Goal: Information Seeking & Learning: Learn about a topic

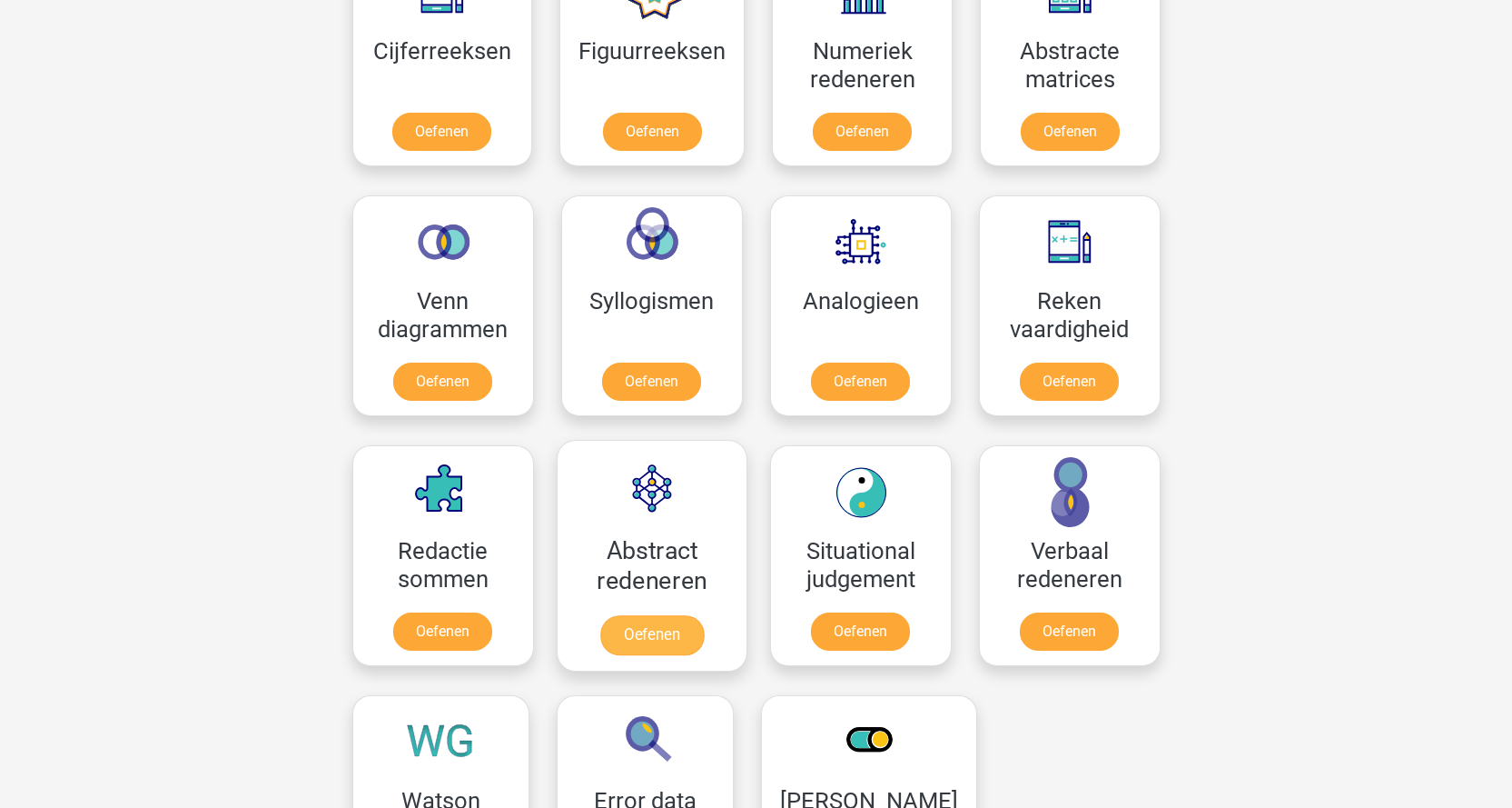
scroll to position [909, 0]
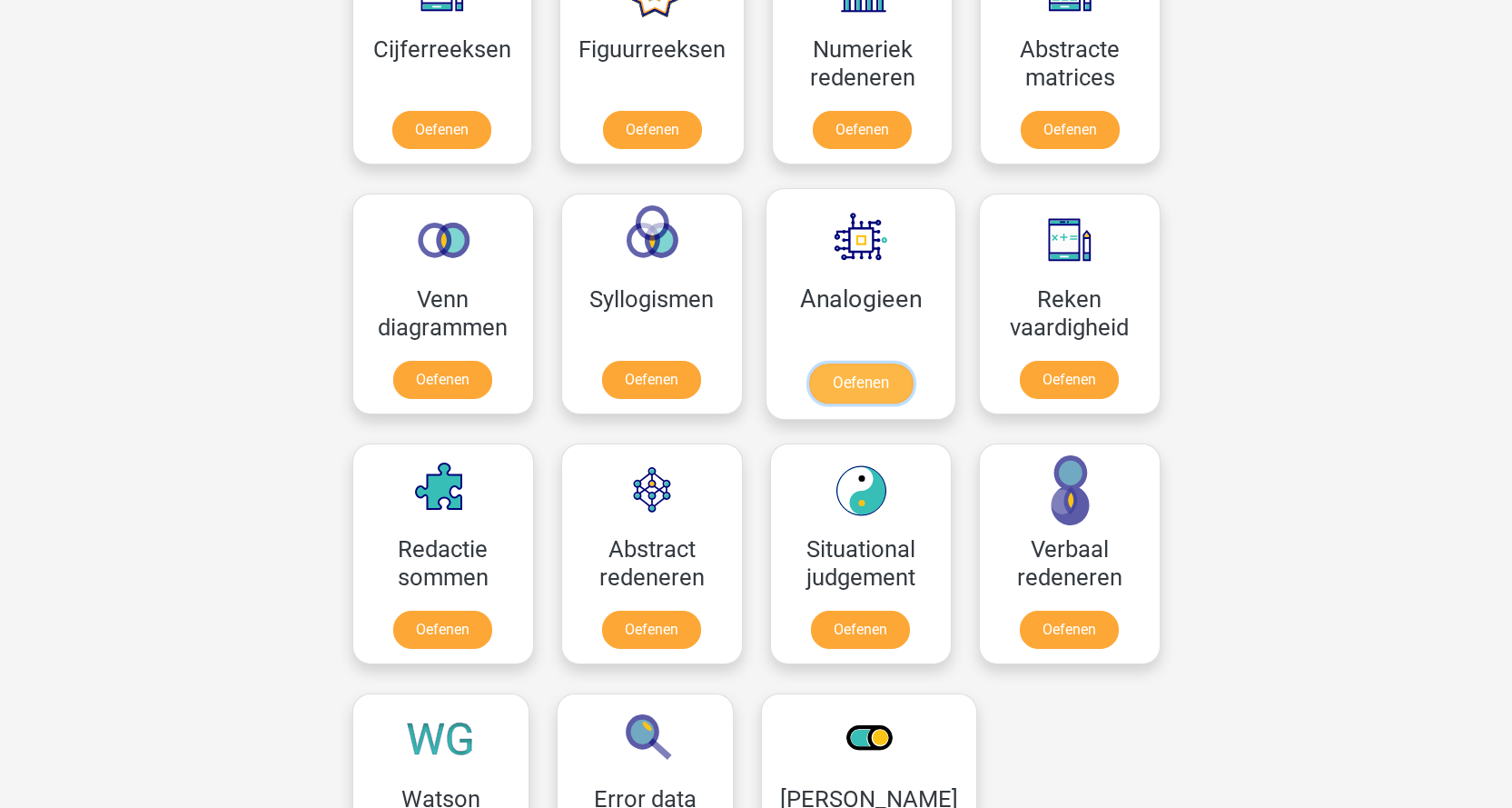
click at [862, 388] on link "Oefenen" at bounding box center [860, 383] width 103 height 40
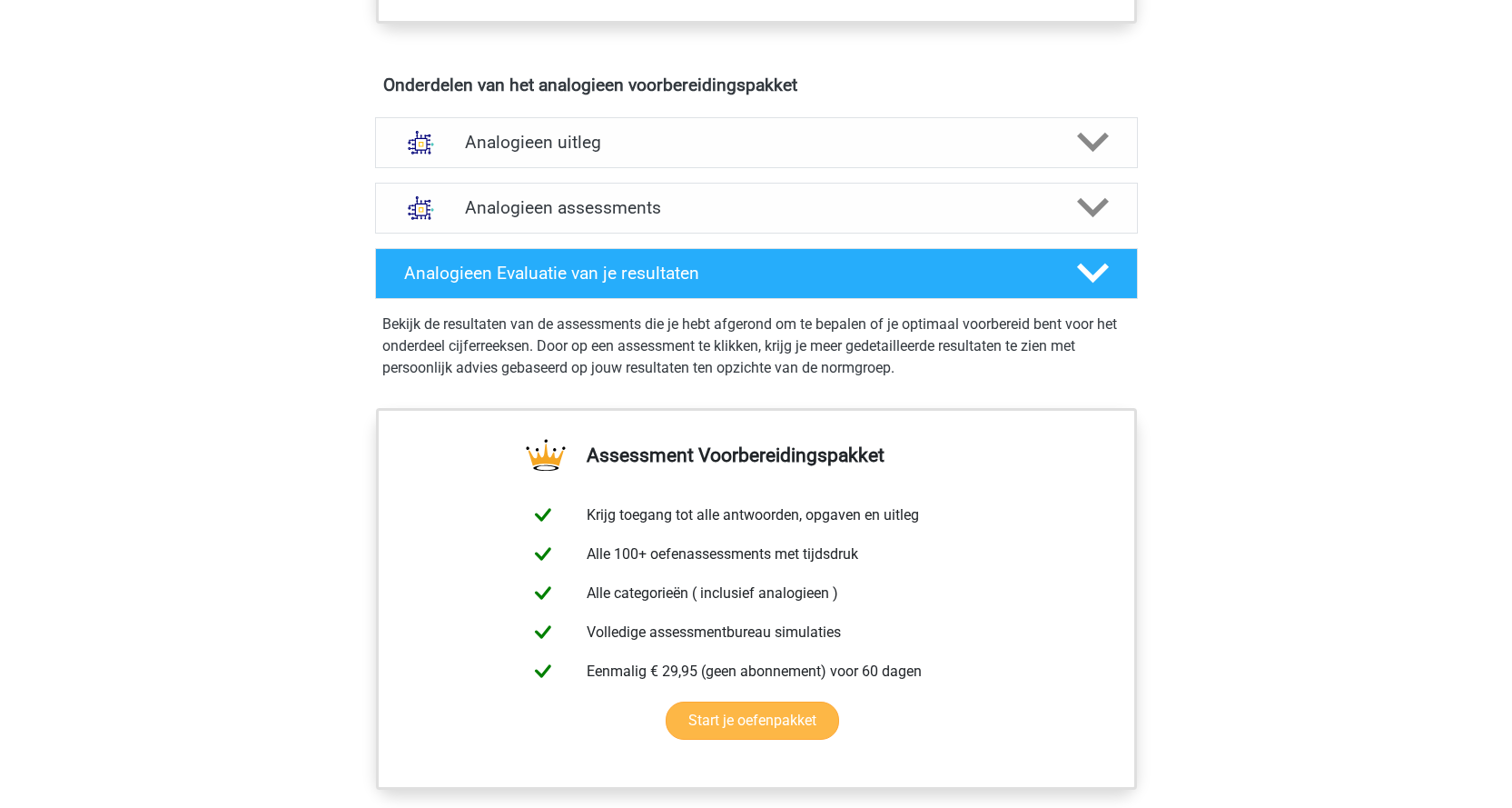
scroll to position [1000, 0]
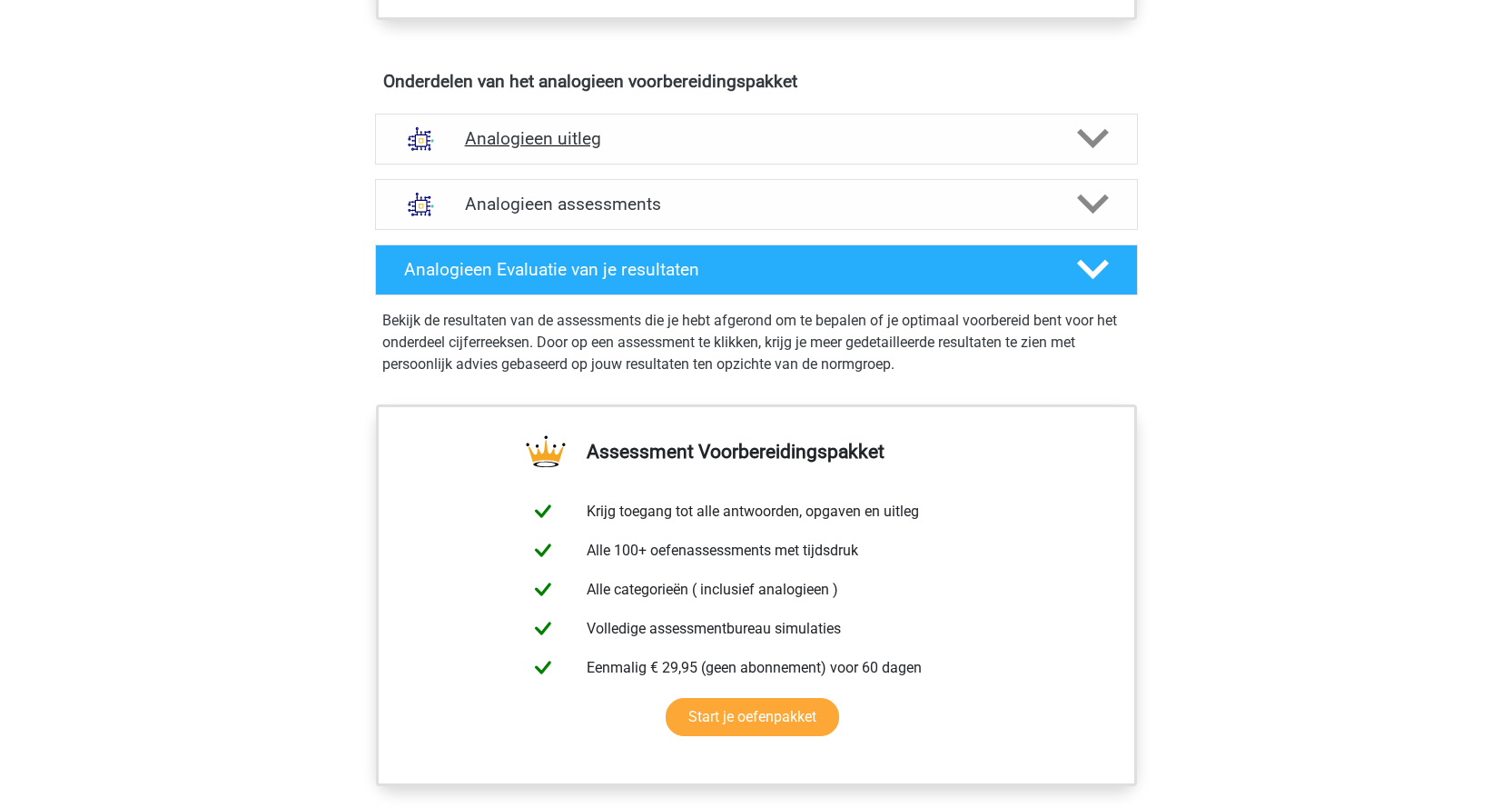
click at [586, 143] on h4 "Analogieen uitleg" at bounding box center [757, 138] width 583 height 21
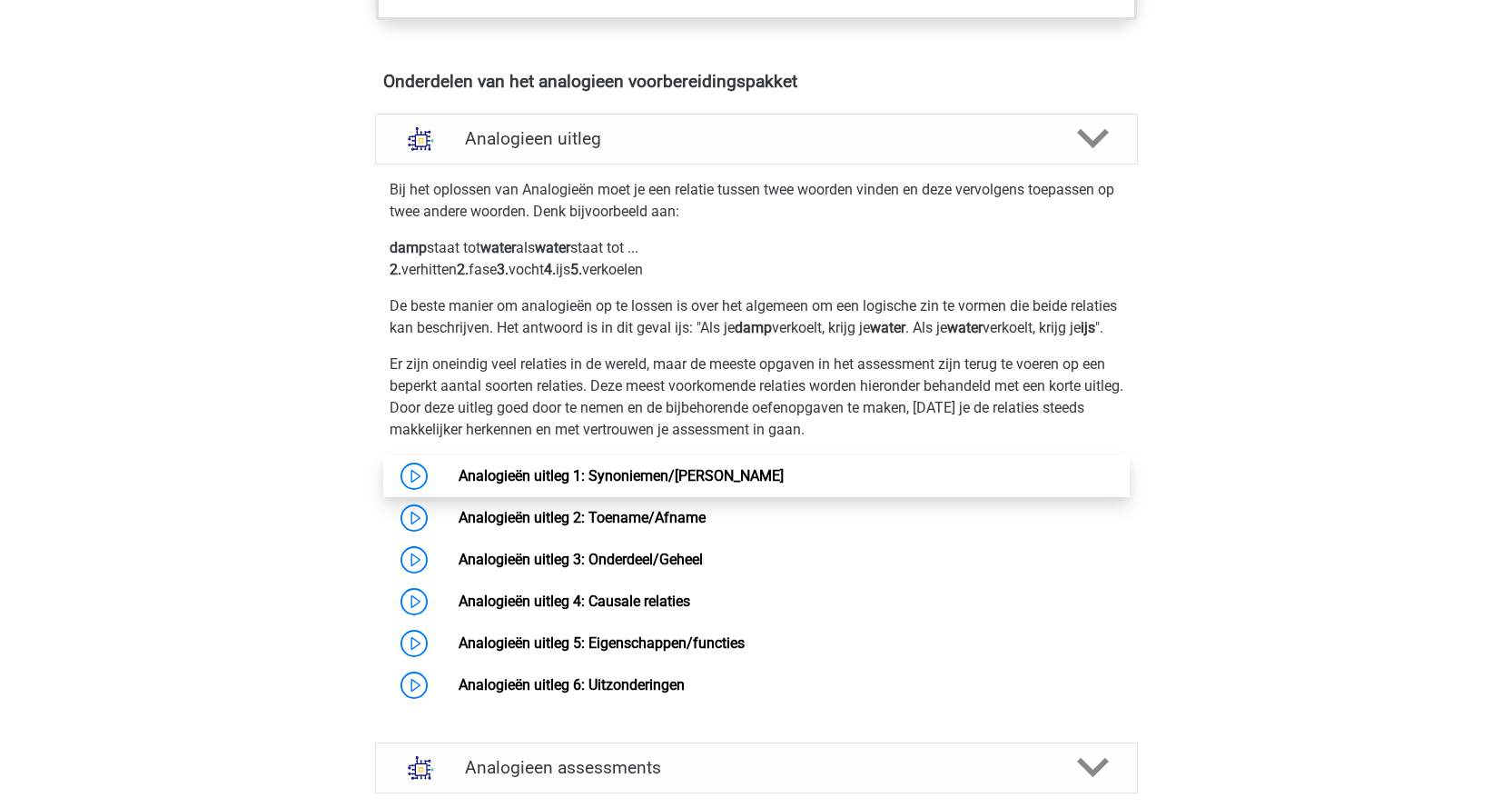
click at [601, 484] on link "Analogieën uitleg 1: Synoniemen/Antoniemen" at bounding box center [621, 475] width 325 height 17
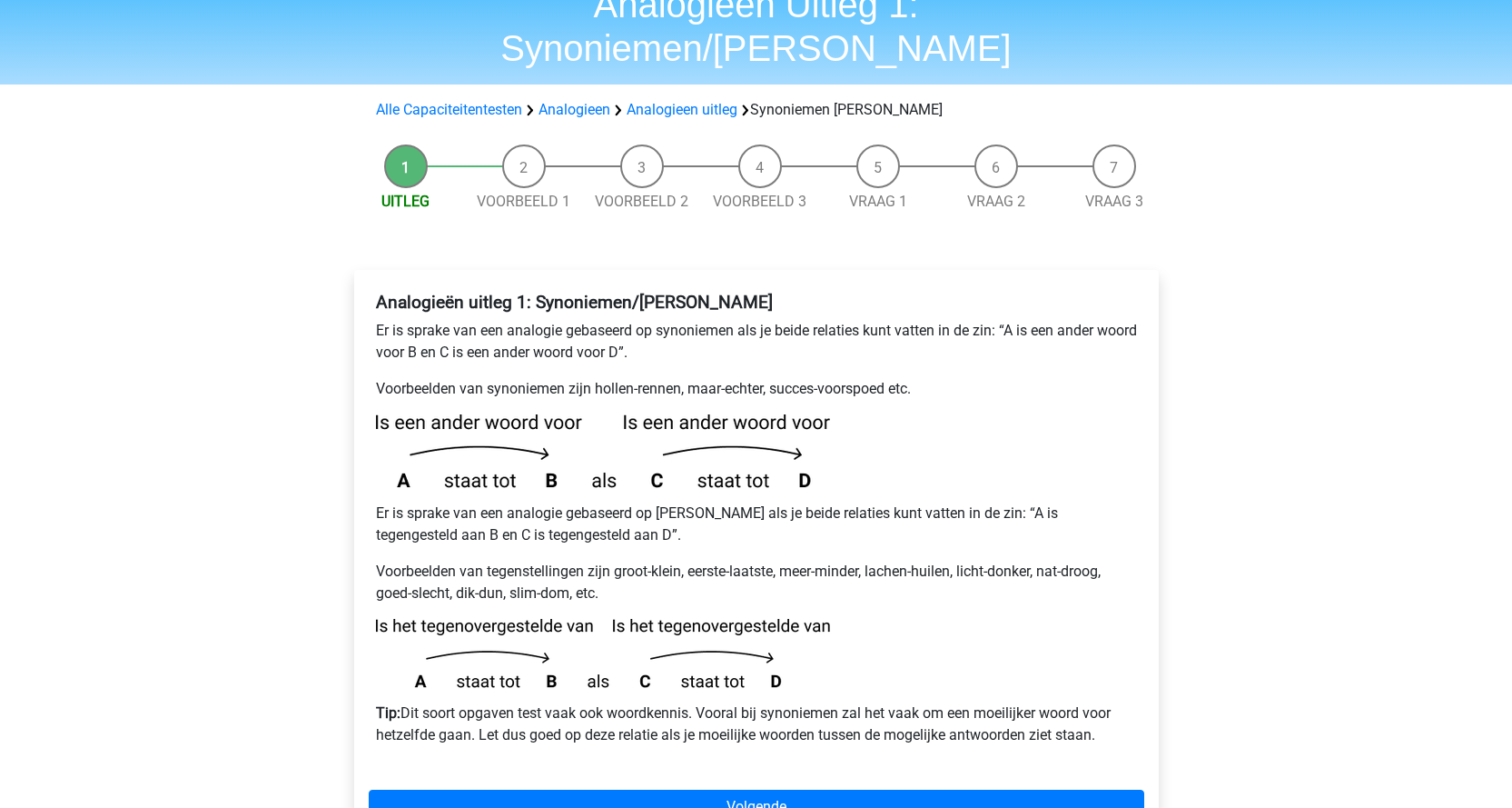
scroll to position [91, 0]
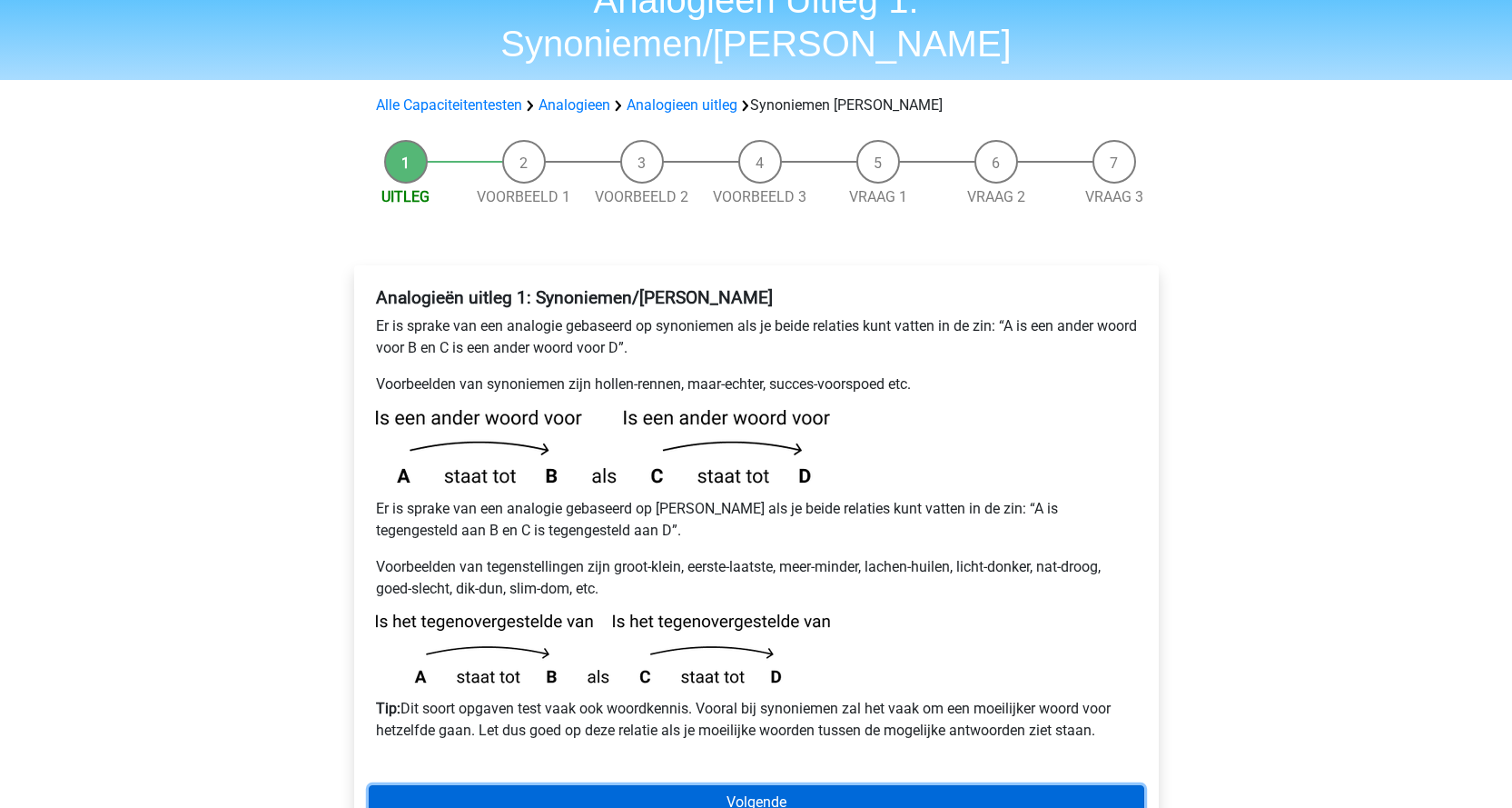
click at [734, 785] on link "Volgende" at bounding box center [757, 802] width 776 height 35
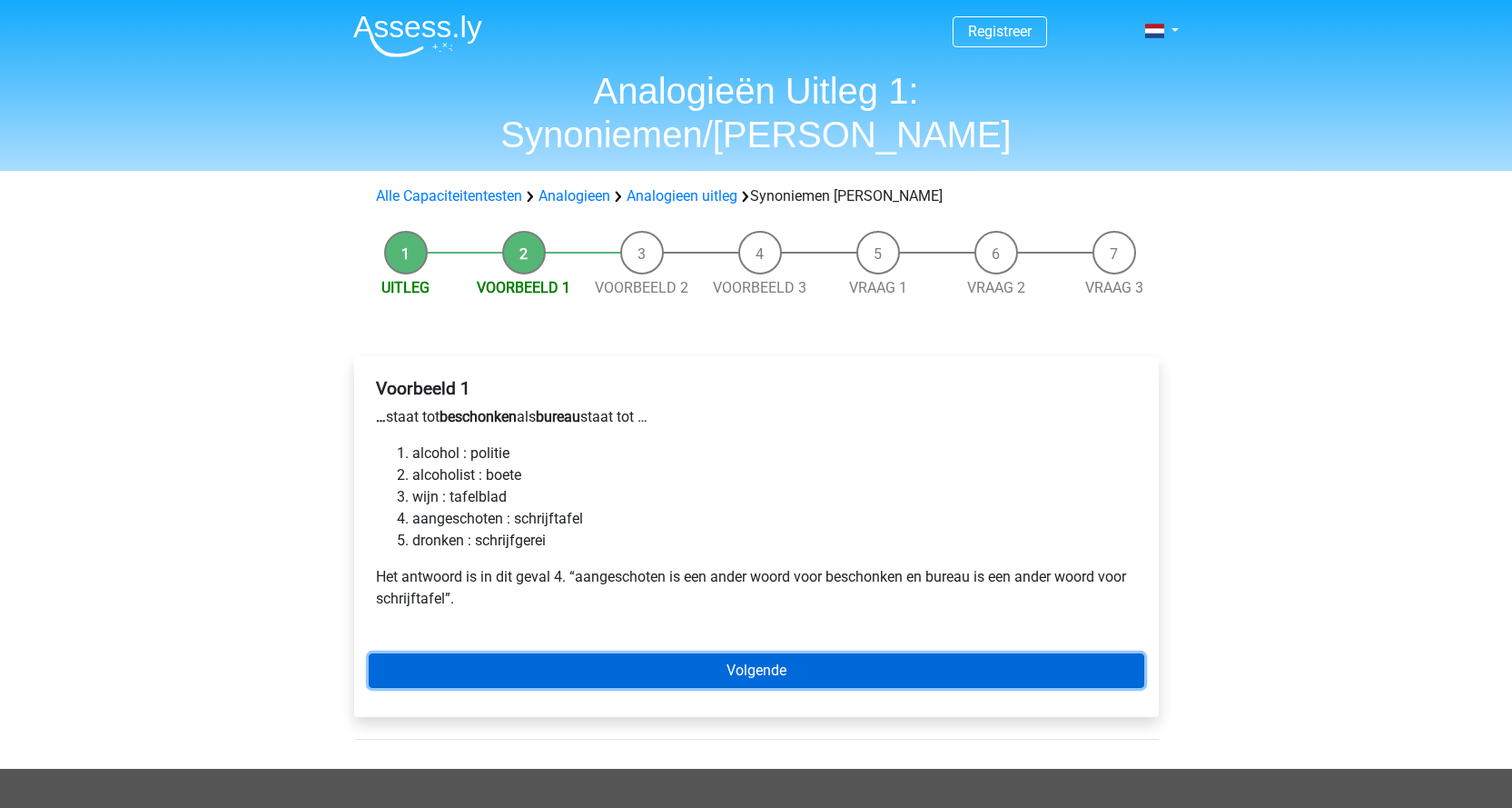
click at [606, 653] on link "Volgende" at bounding box center [757, 670] width 776 height 35
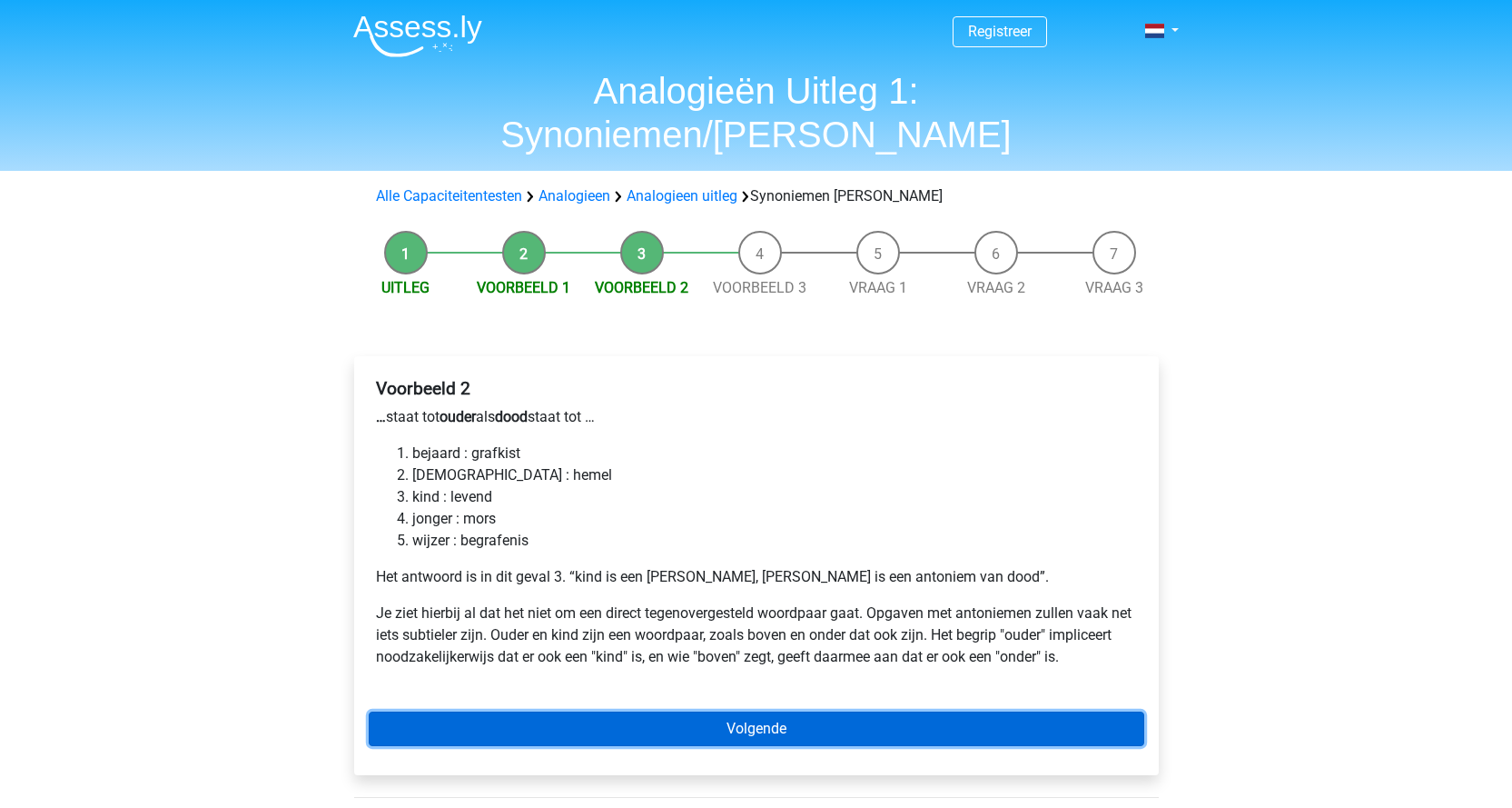
click at [822, 712] on link "Volgende" at bounding box center [757, 729] width 776 height 35
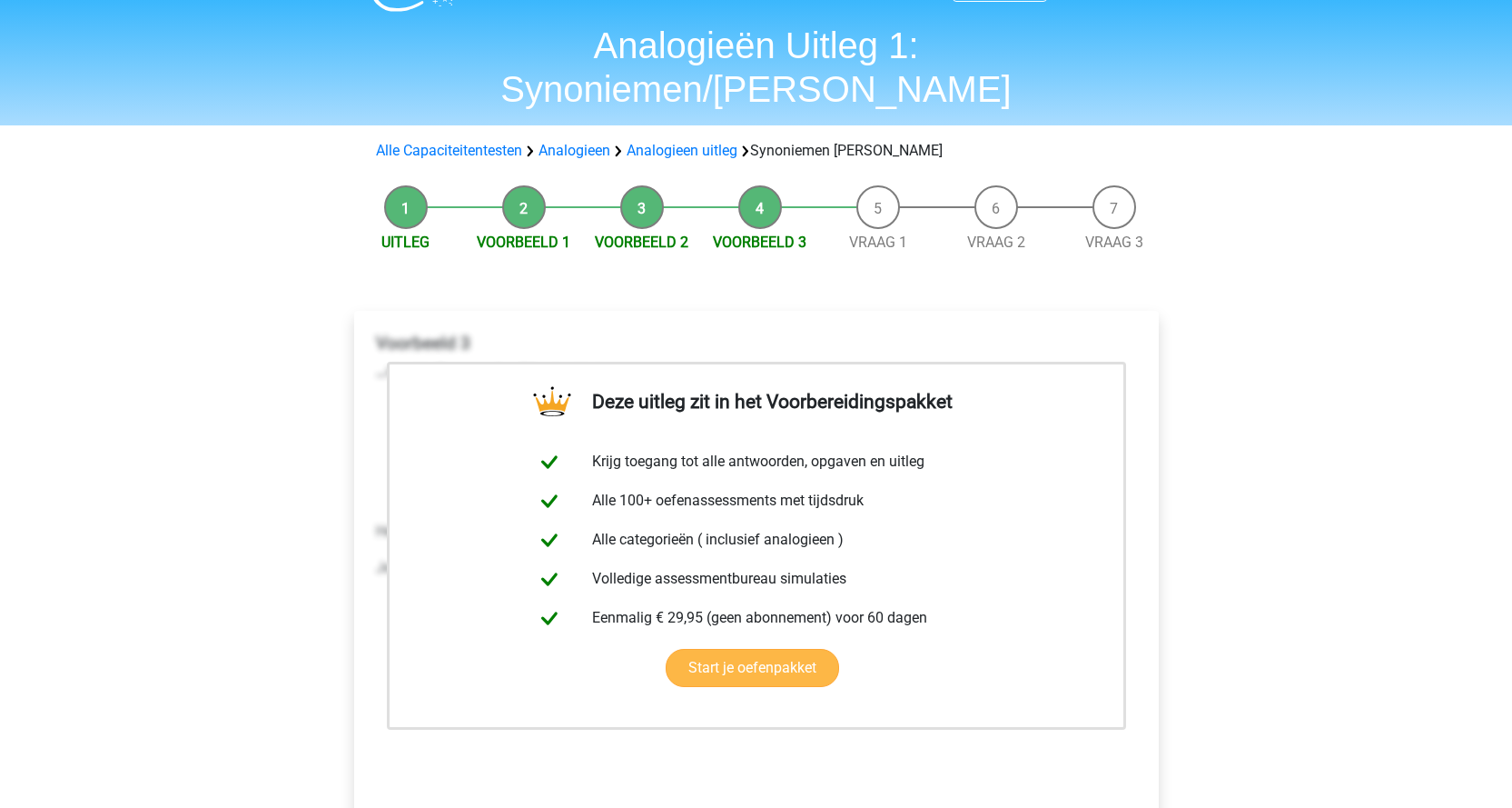
scroll to position [91, 0]
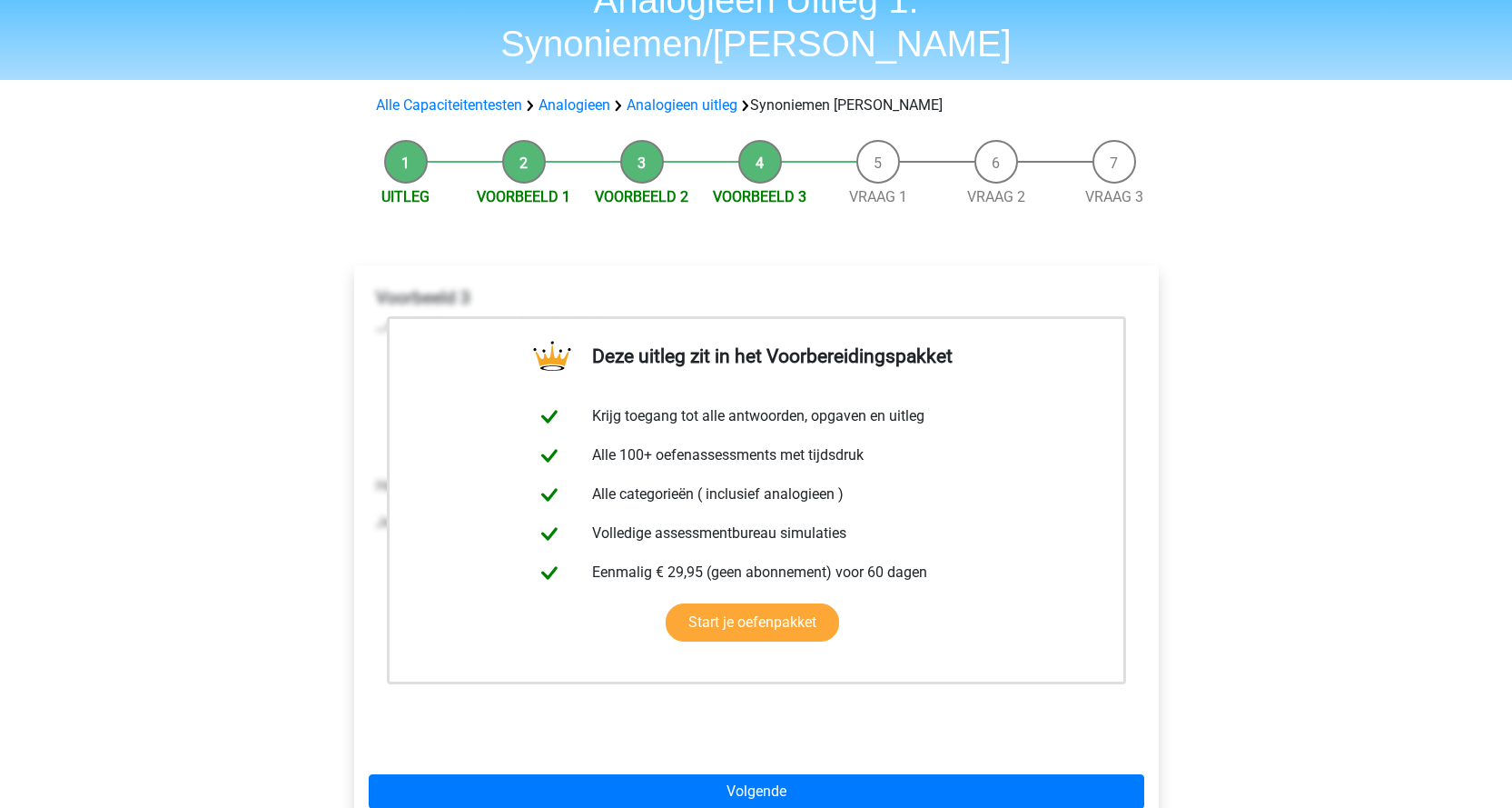
click at [887, 140] on li "Vraag 1" at bounding box center [878, 174] width 118 height 68
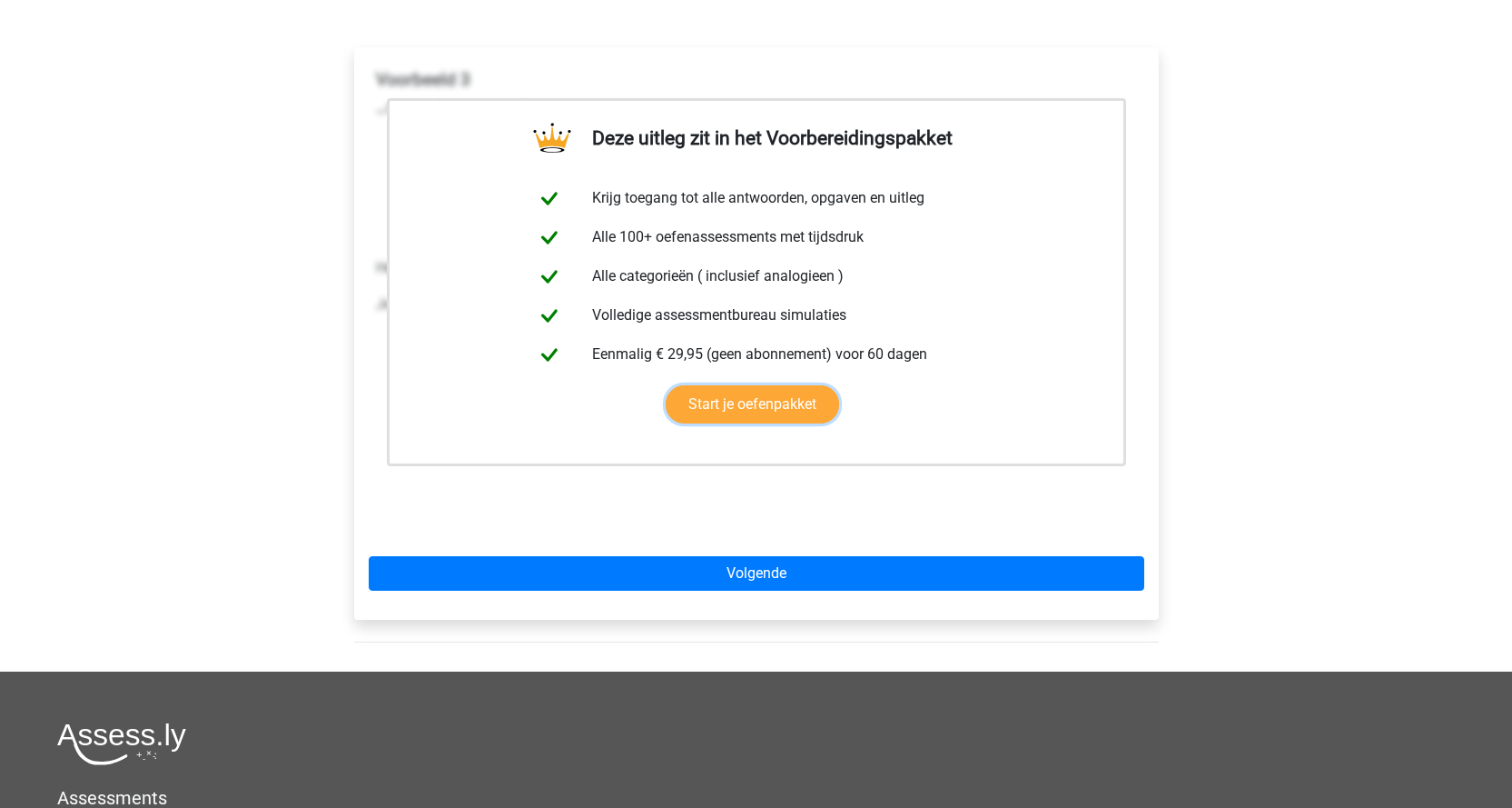
scroll to position [455, 0]
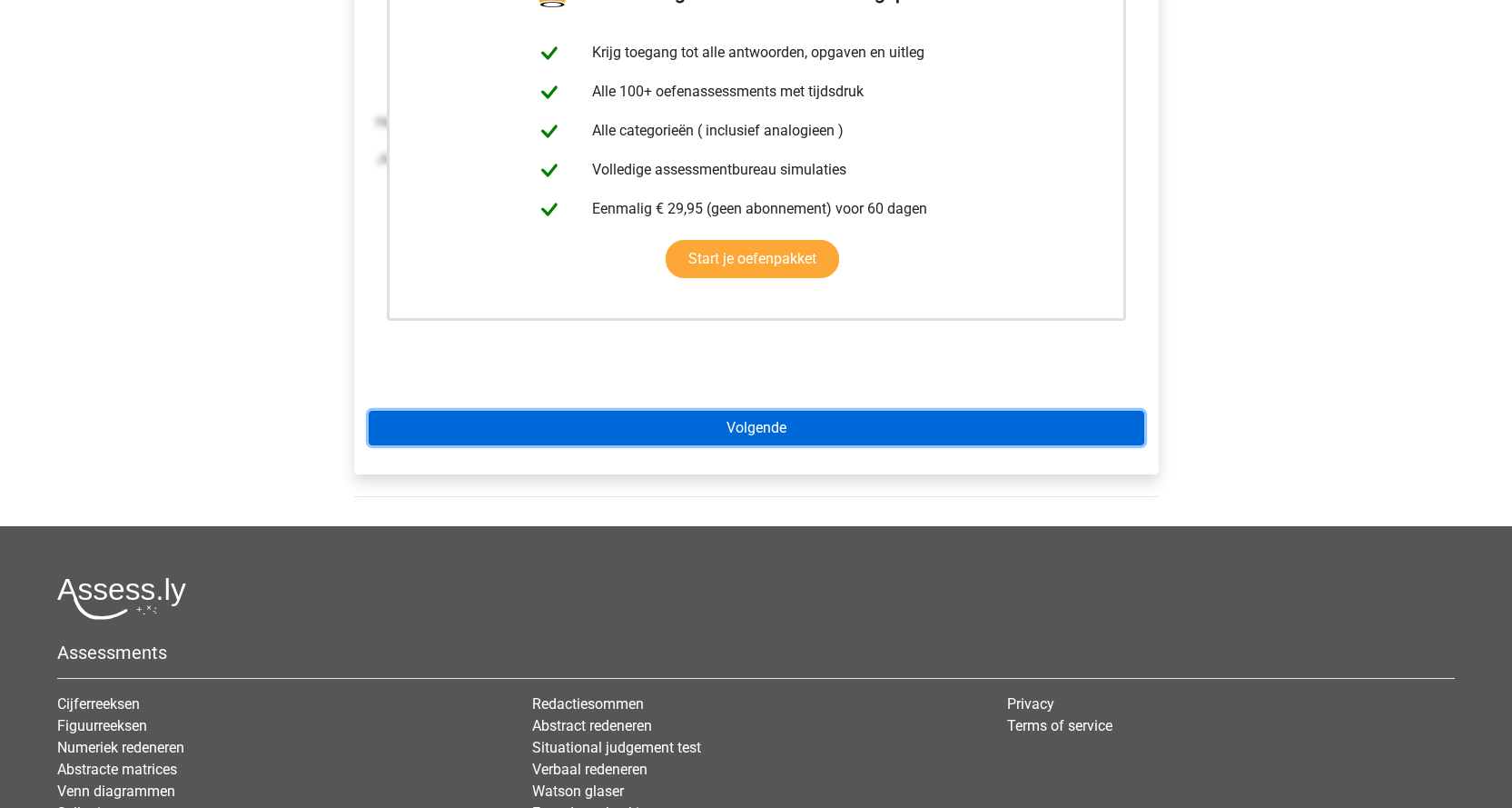
click at [802, 411] on link "Volgende" at bounding box center [757, 428] width 776 height 35
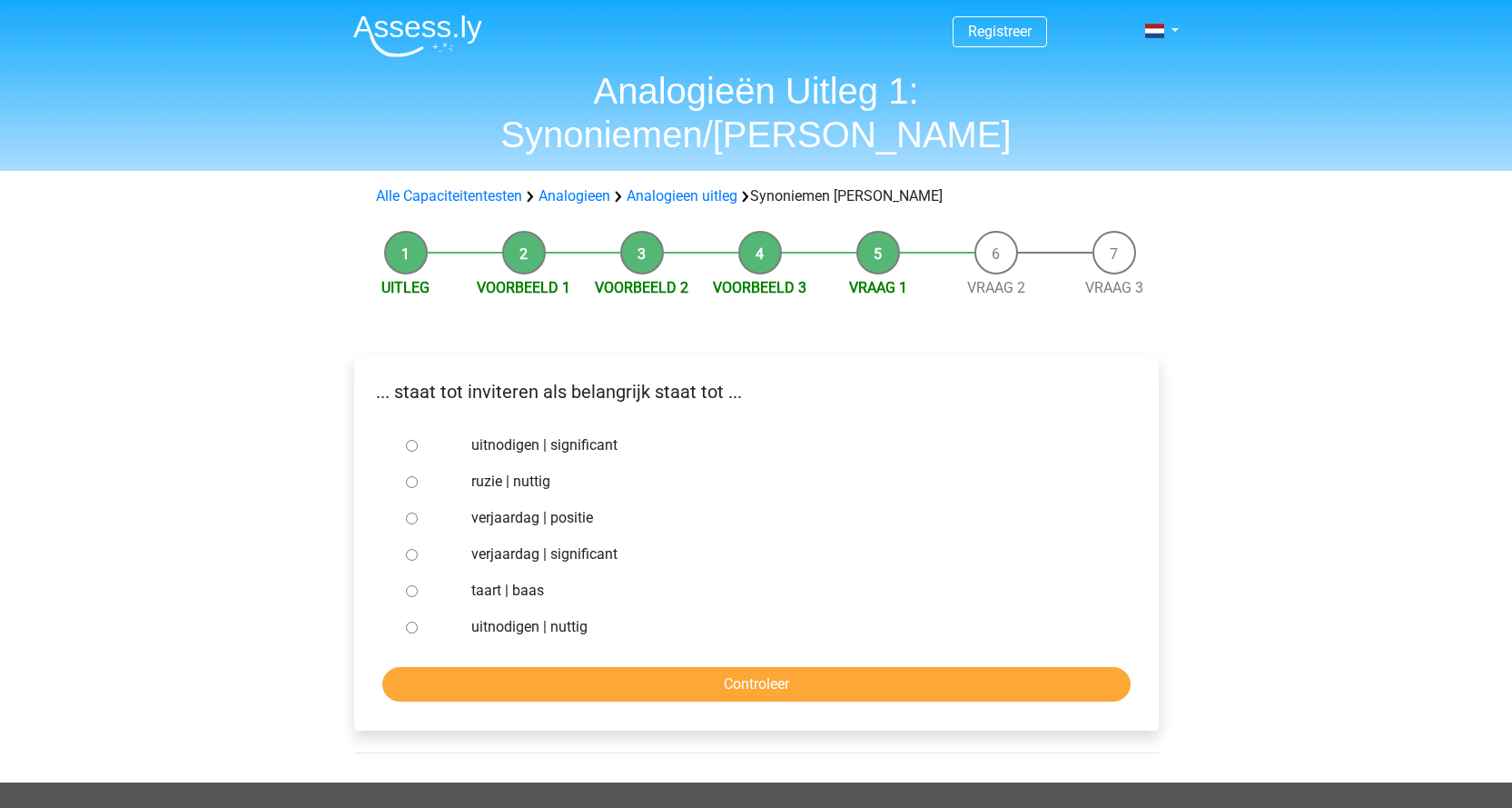
click at [490, 435] on label "uitnodigen | significant" at bounding box center [786, 446] width 629 height 22
click at [418, 440] on input "uitnodigen | significant" at bounding box center [412, 446] width 12 height 12
radio input "true"
click at [708, 667] on input "Controleer" at bounding box center [756, 684] width 748 height 35
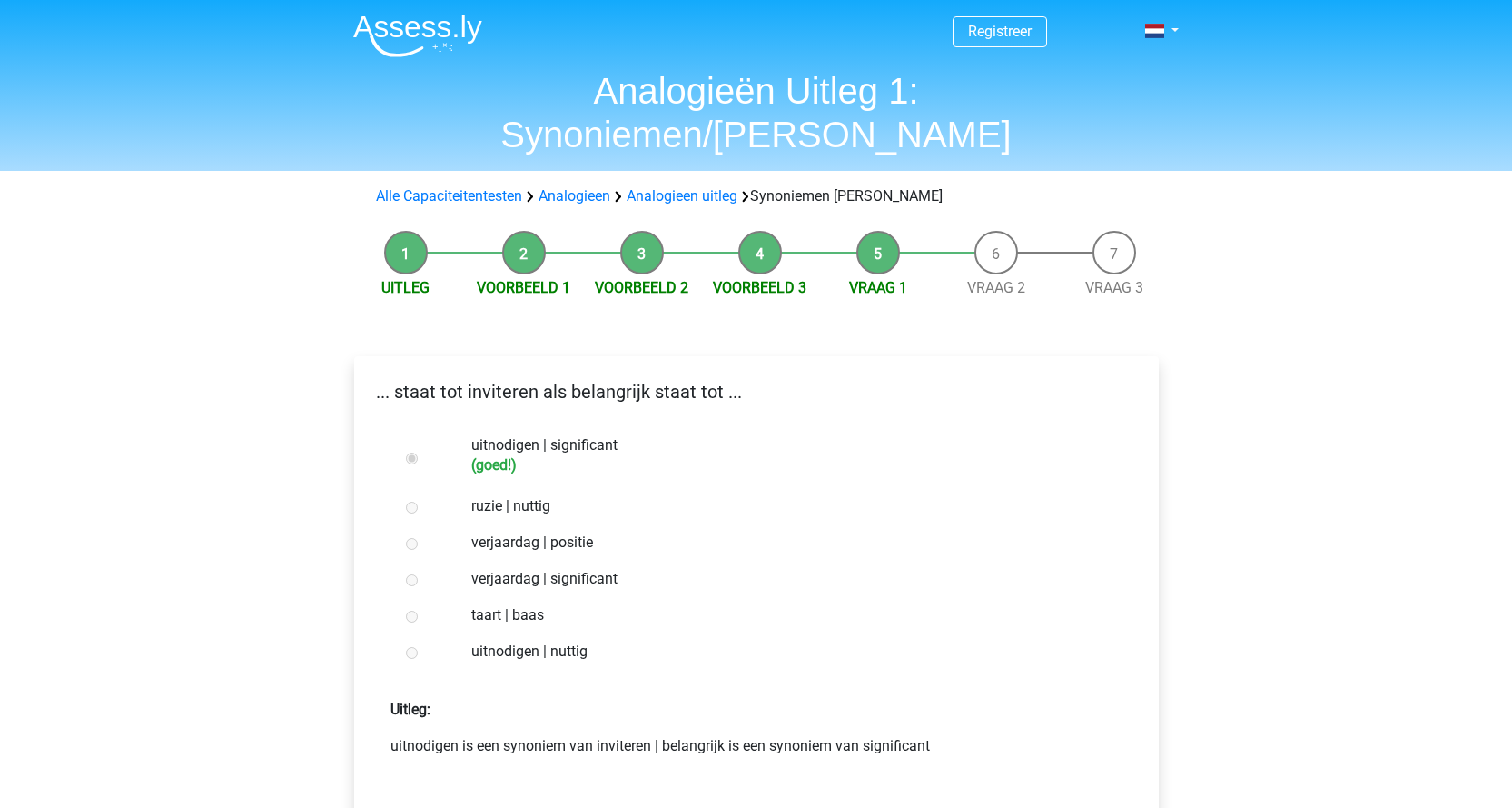
drag, startPoint x: 0, startPoint y: 0, endPoint x: 1149, endPoint y: 471, distance: 1241.8
click at [1149, 471] on div "... staat tot inviteren als belangrijk staat tot ... uitnodigen | significant (…" at bounding box center [756, 621] width 805 height 530
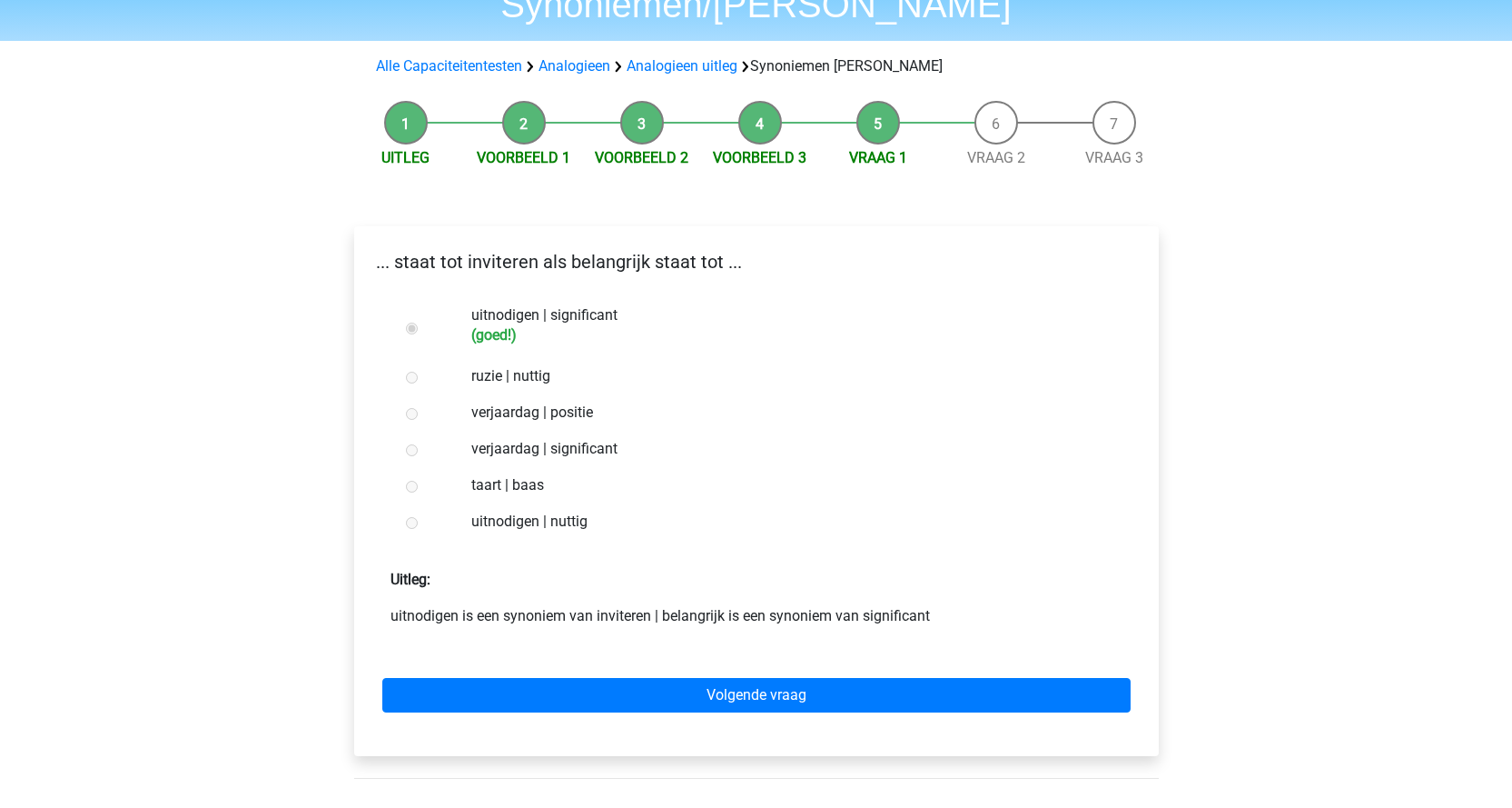
scroll to position [182, 0]
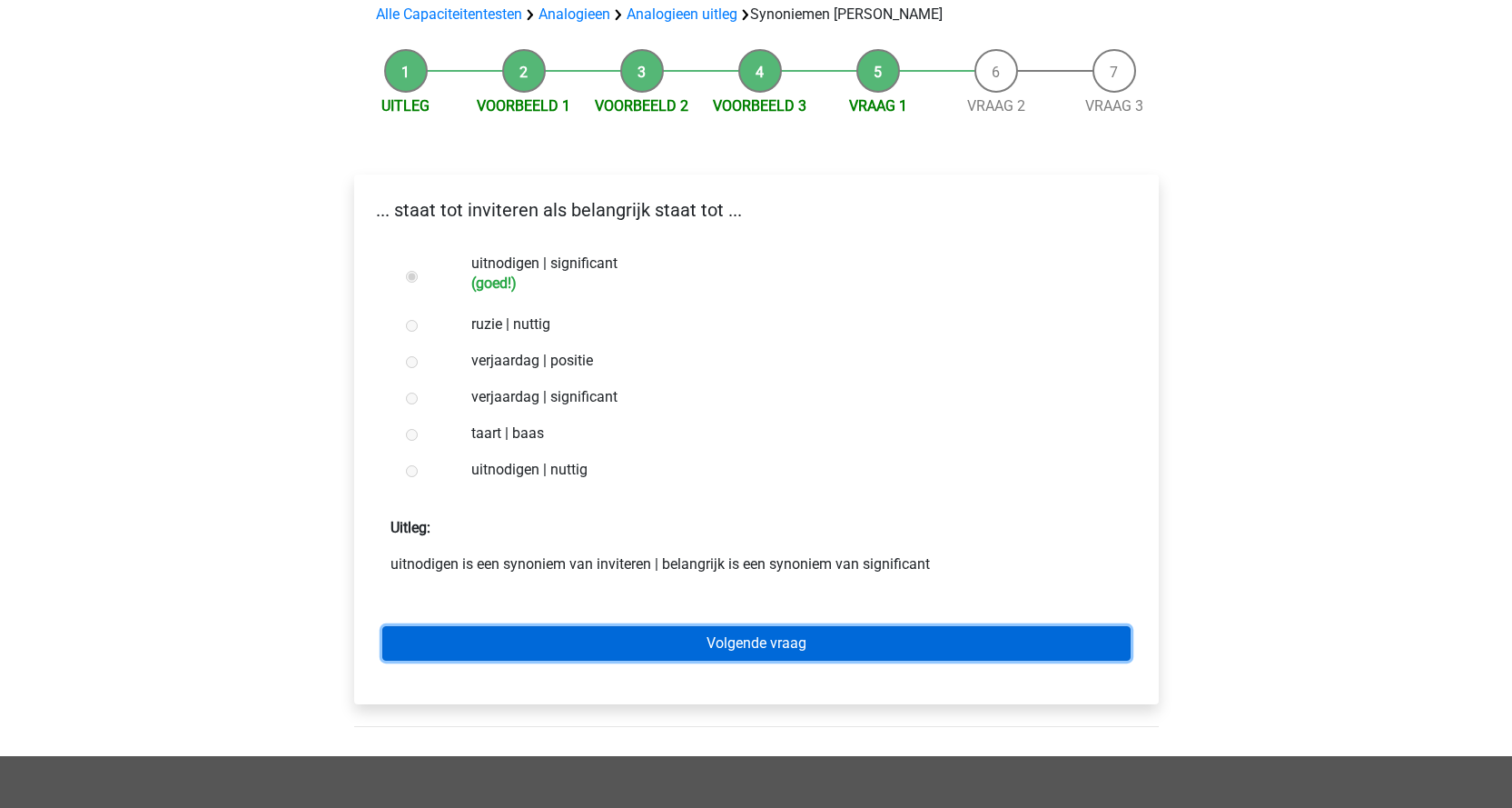
click at [943, 626] on link "Volgende vraag" at bounding box center [756, 643] width 748 height 35
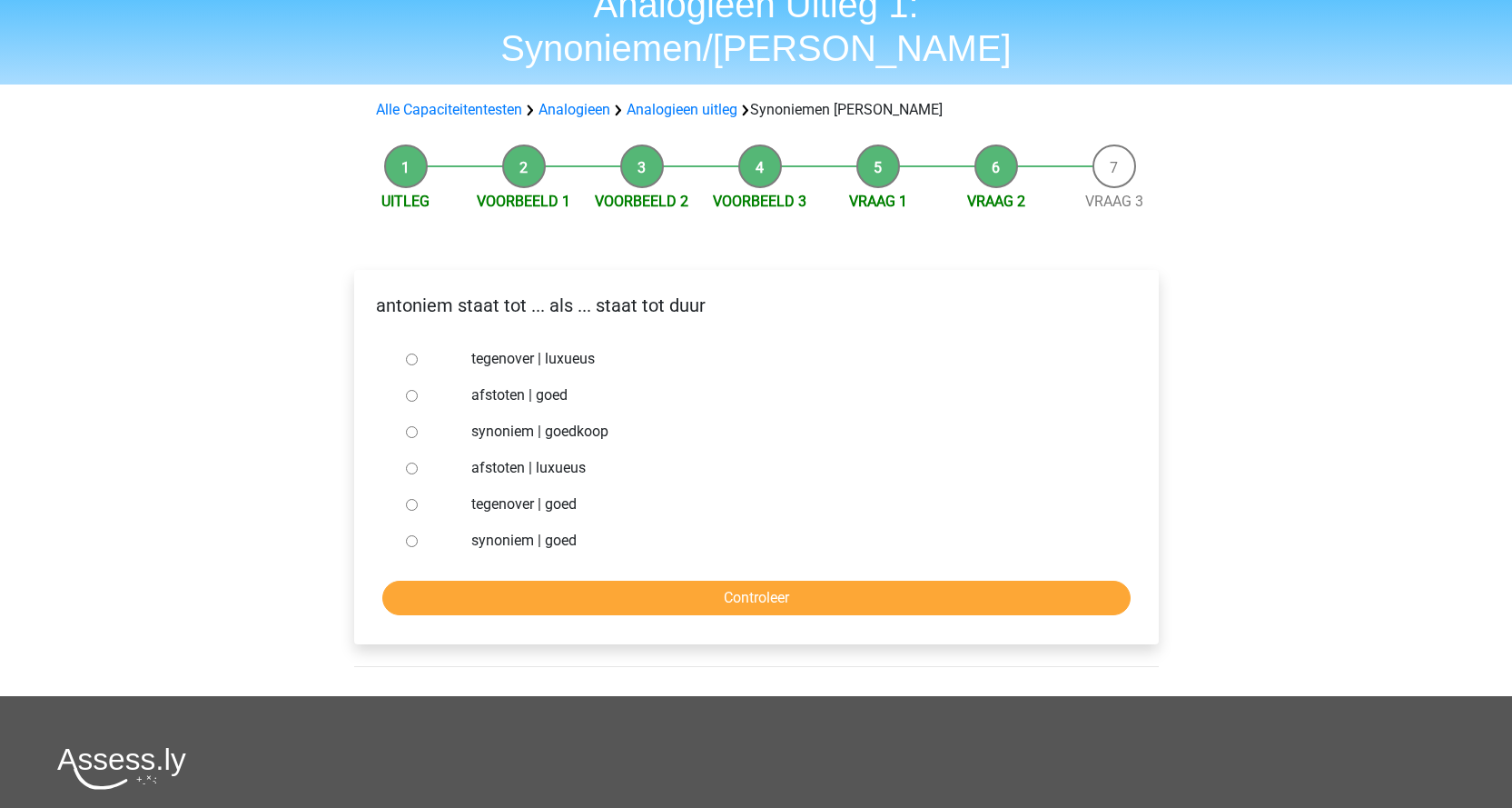
scroll to position [91, 0]
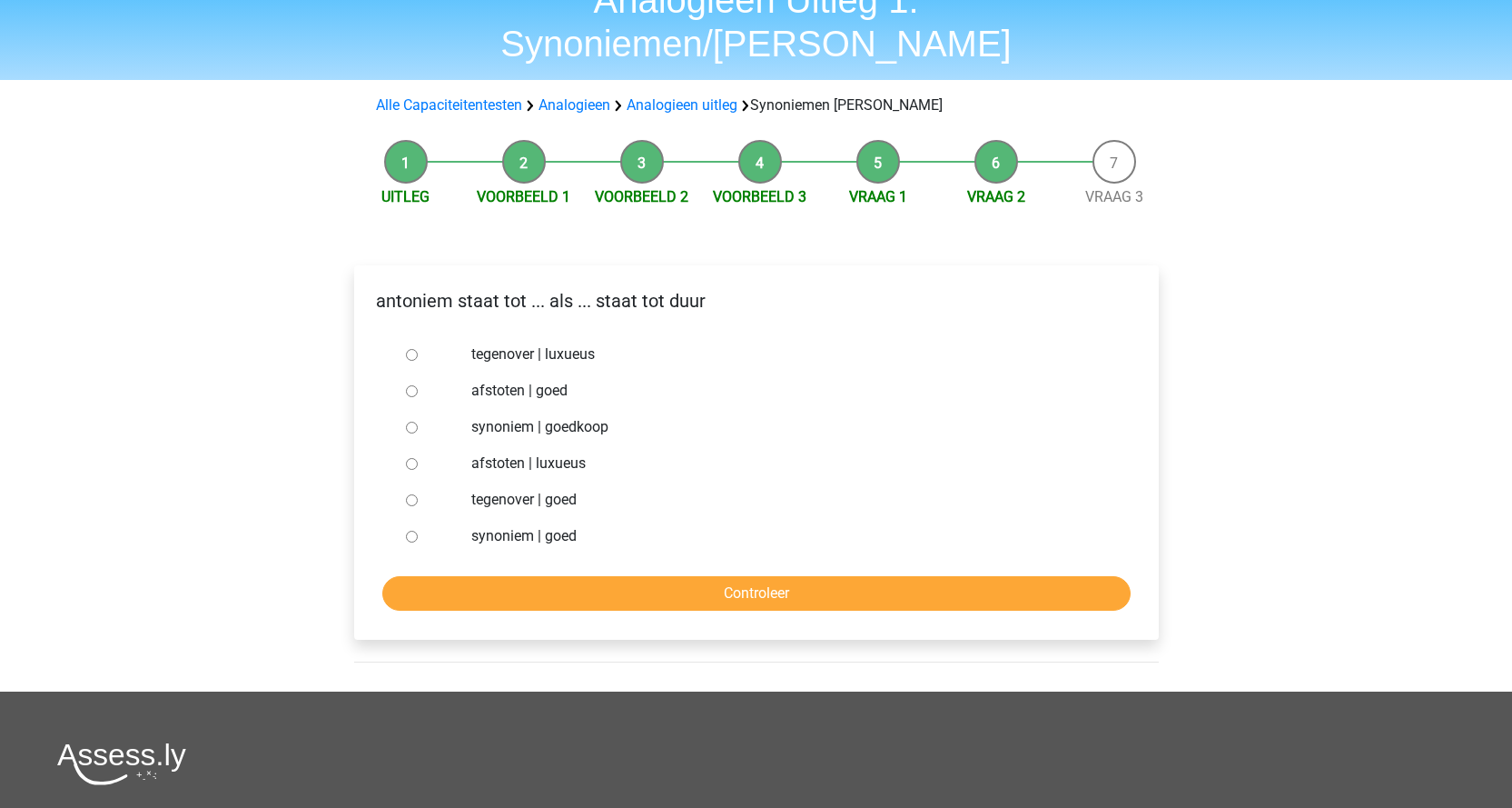
click at [570, 416] on label "synoniem | goedkoop" at bounding box center [786, 427] width 629 height 22
click at [418, 422] on input "synoniem | goedkoop" at bounding box center [412, 428] width 12 height 12
radio input "true"
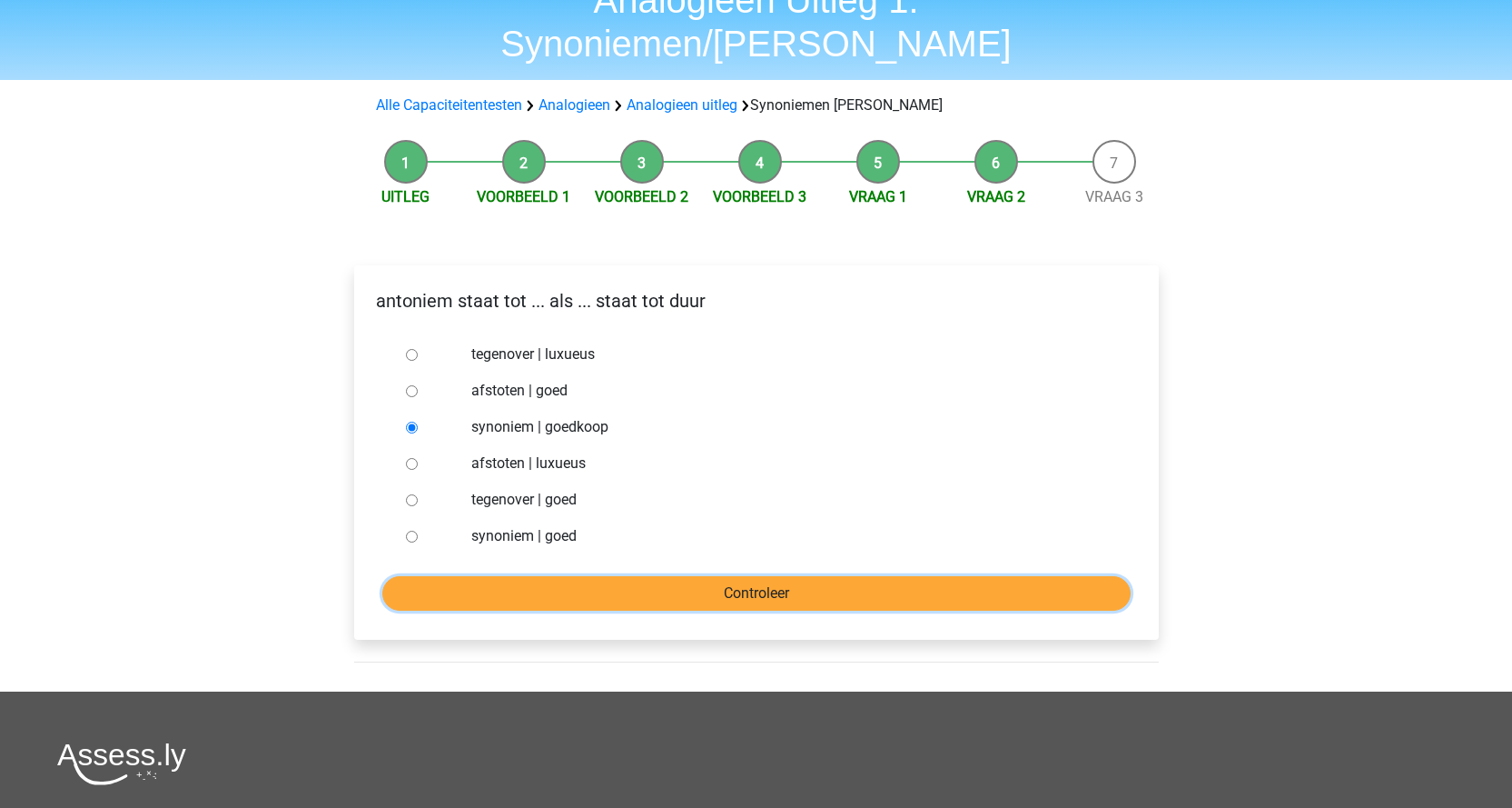
click at [712, 576] on input "Controleer" at bounding box center [756, 593] width 748 height 35
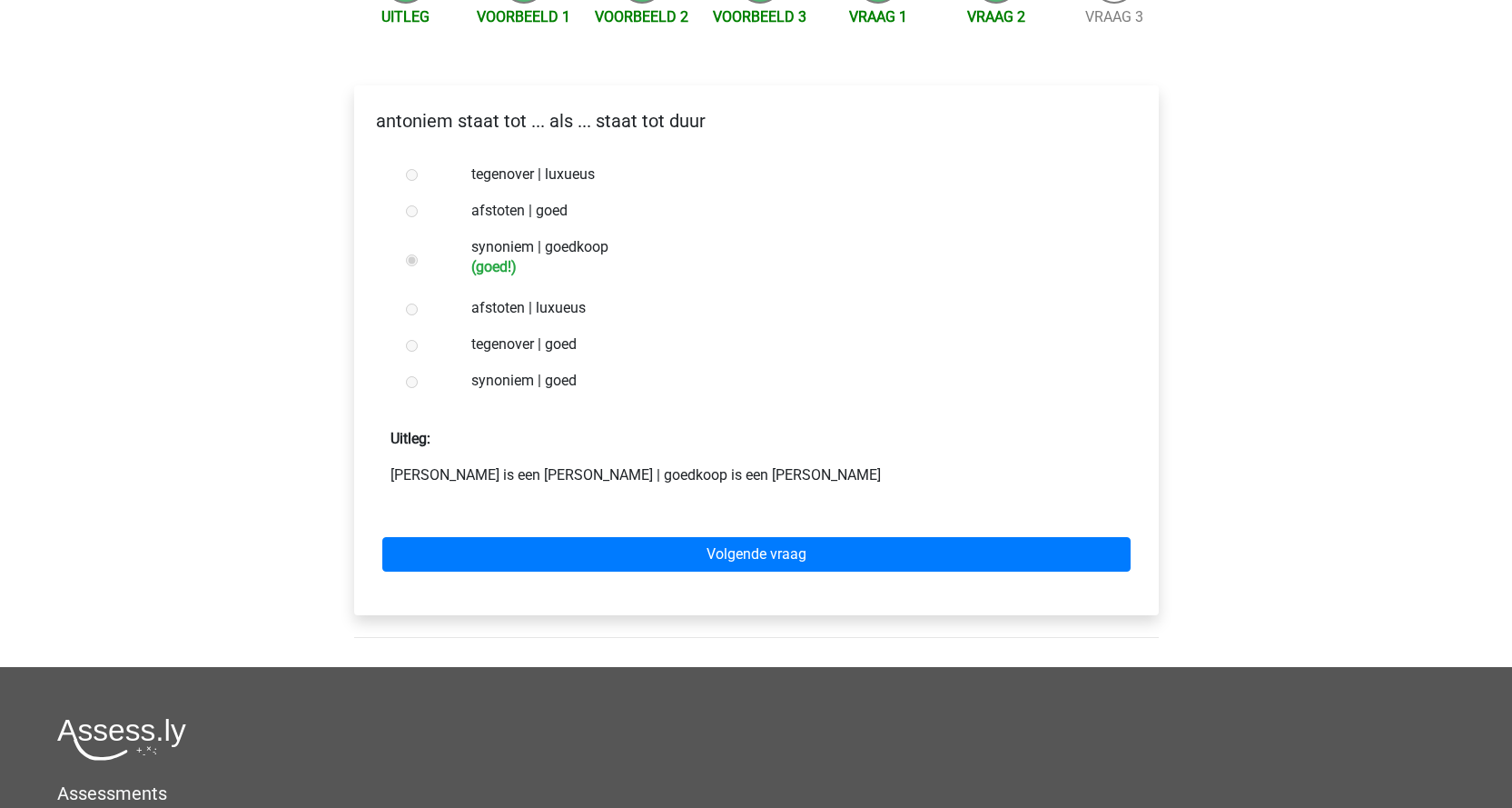
scroll to position [273, 0]
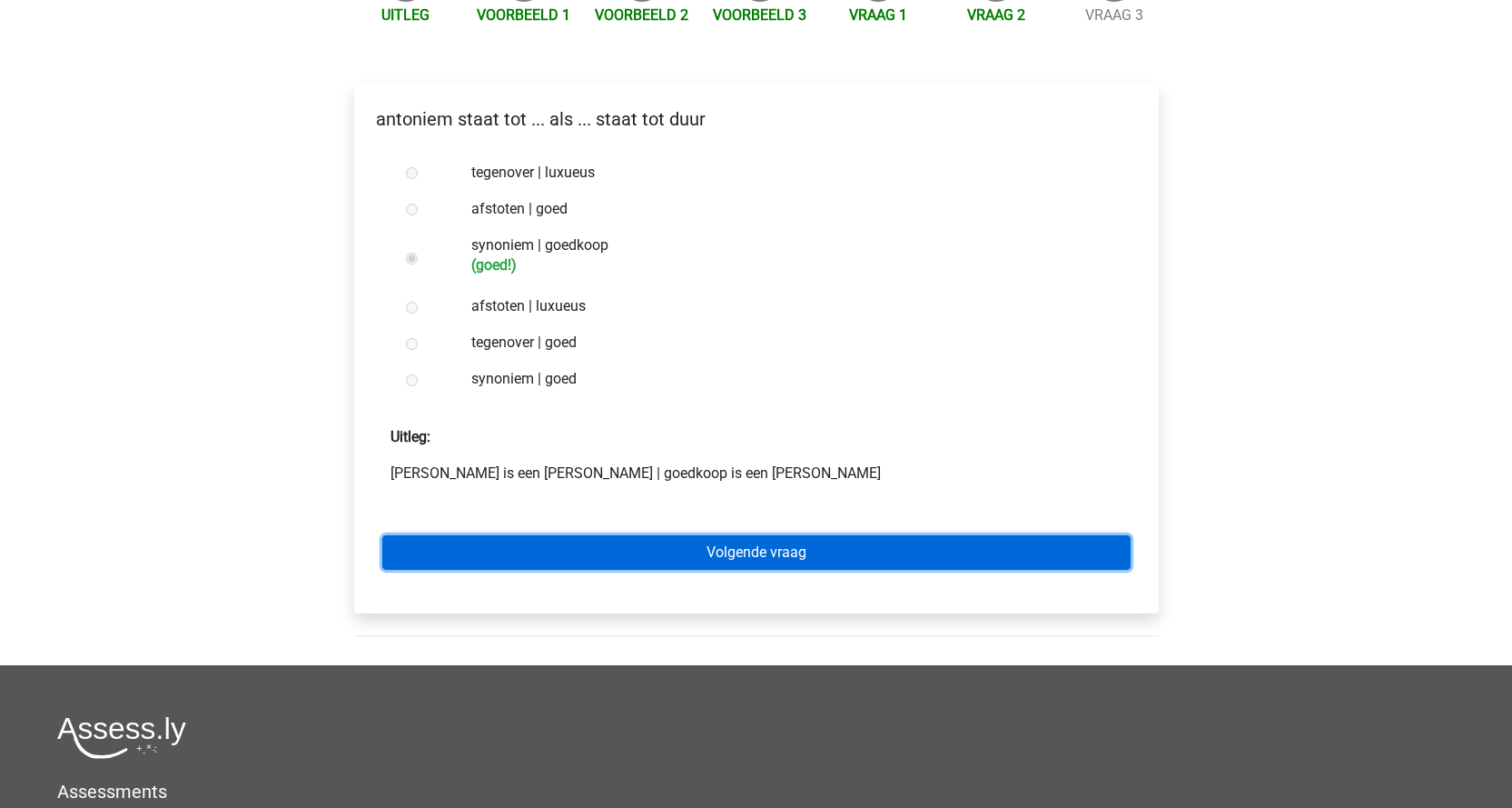
click at [823, 535] on link "Volgende vraag" at bounding box center [756, 552] width 748 height 35
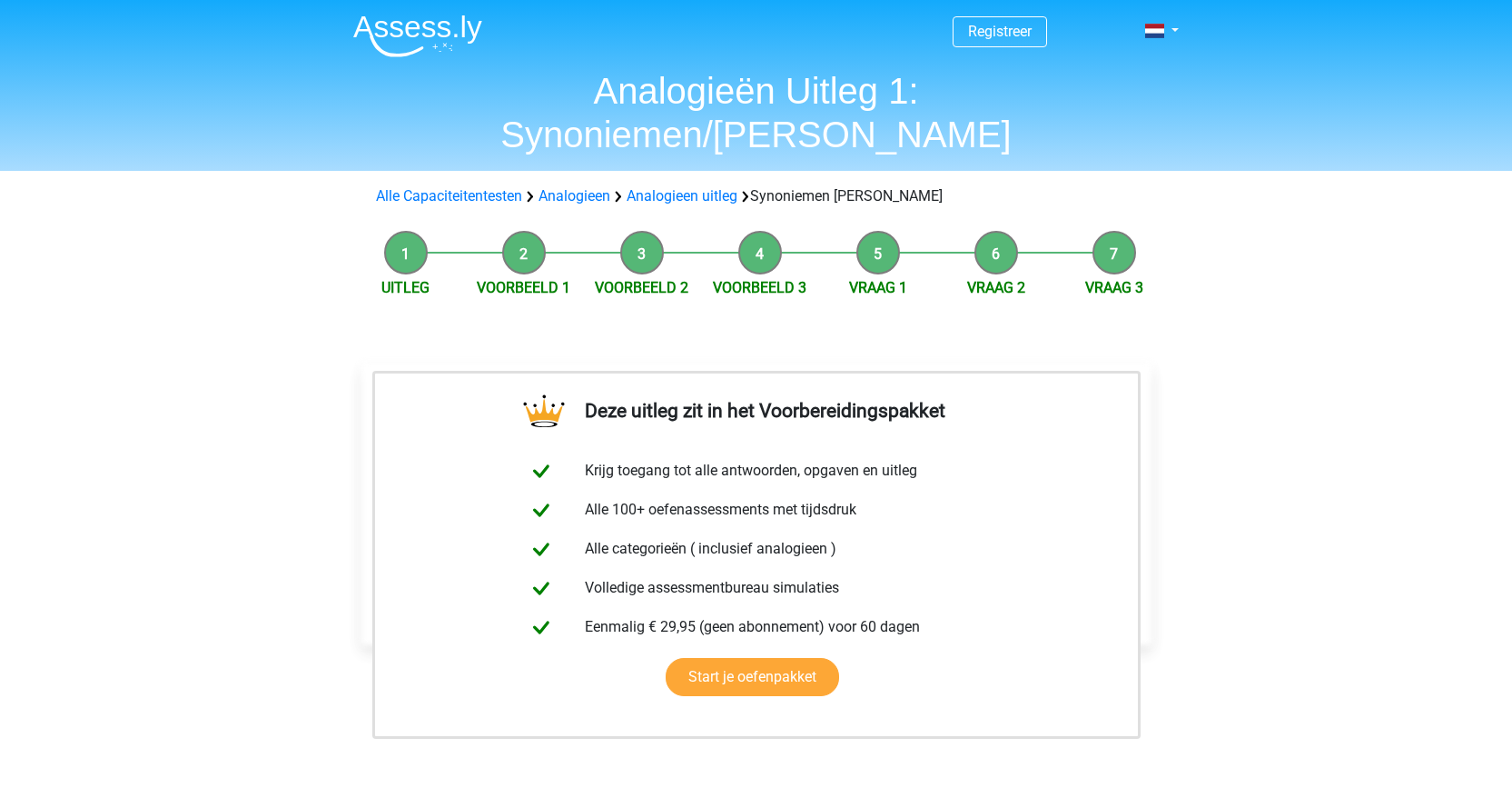
click at [398, 24] on img at bounding box center [418, 36] width 129 height 43
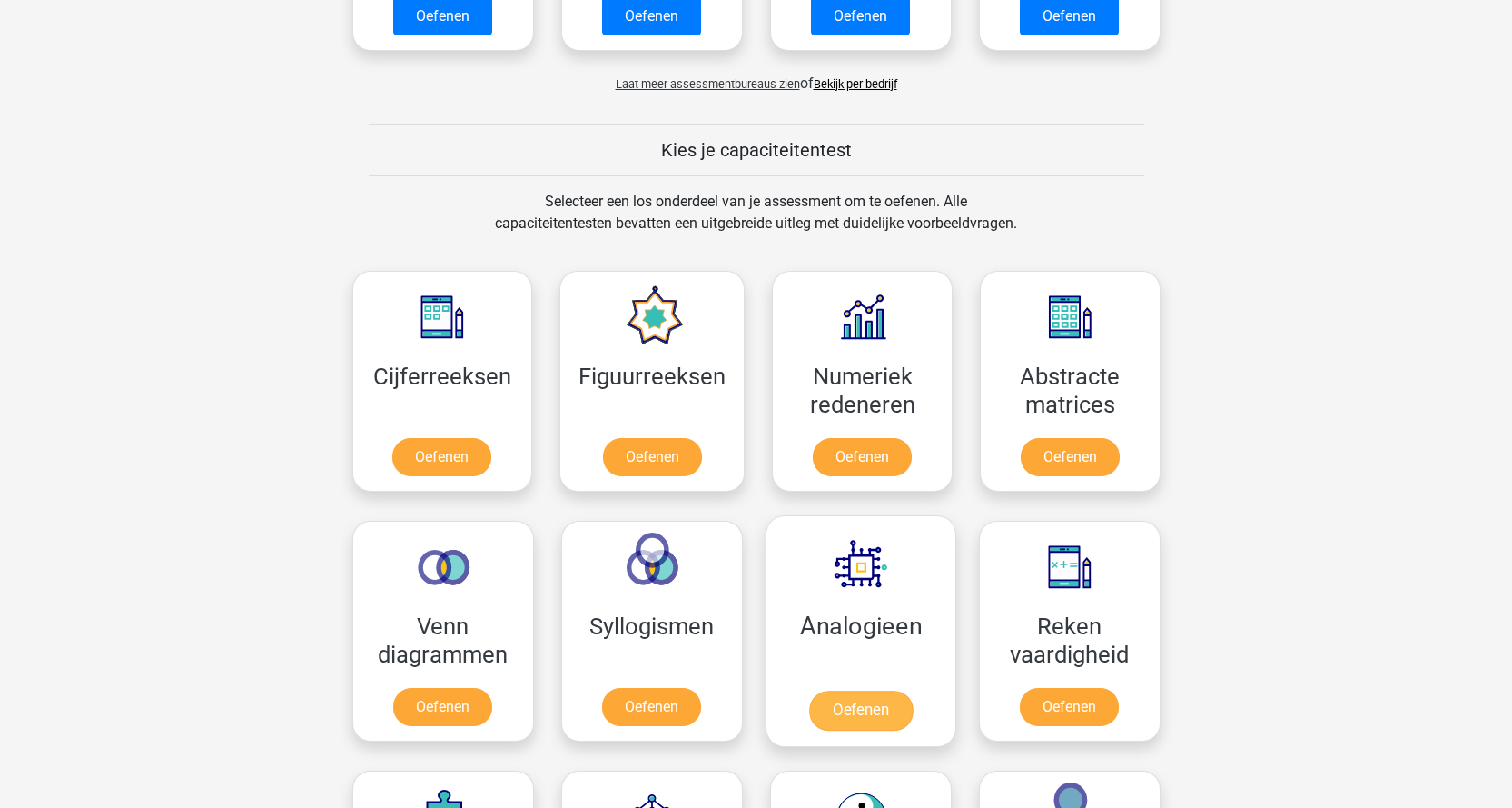
scroll to position [909, 0]
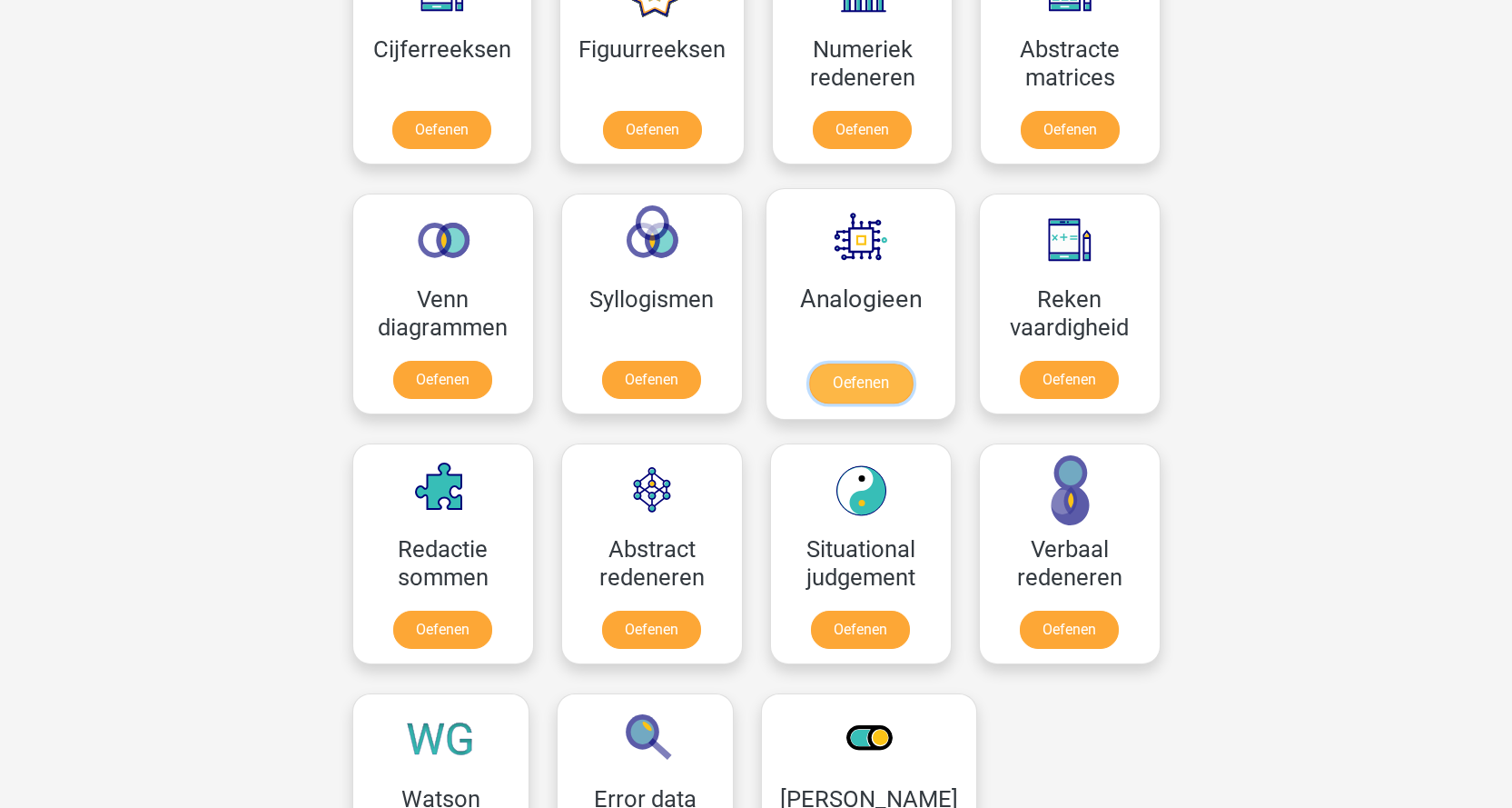
click at [882, 380] on link "Oefenen" at bounding box center [860, 383] width 103 height 40
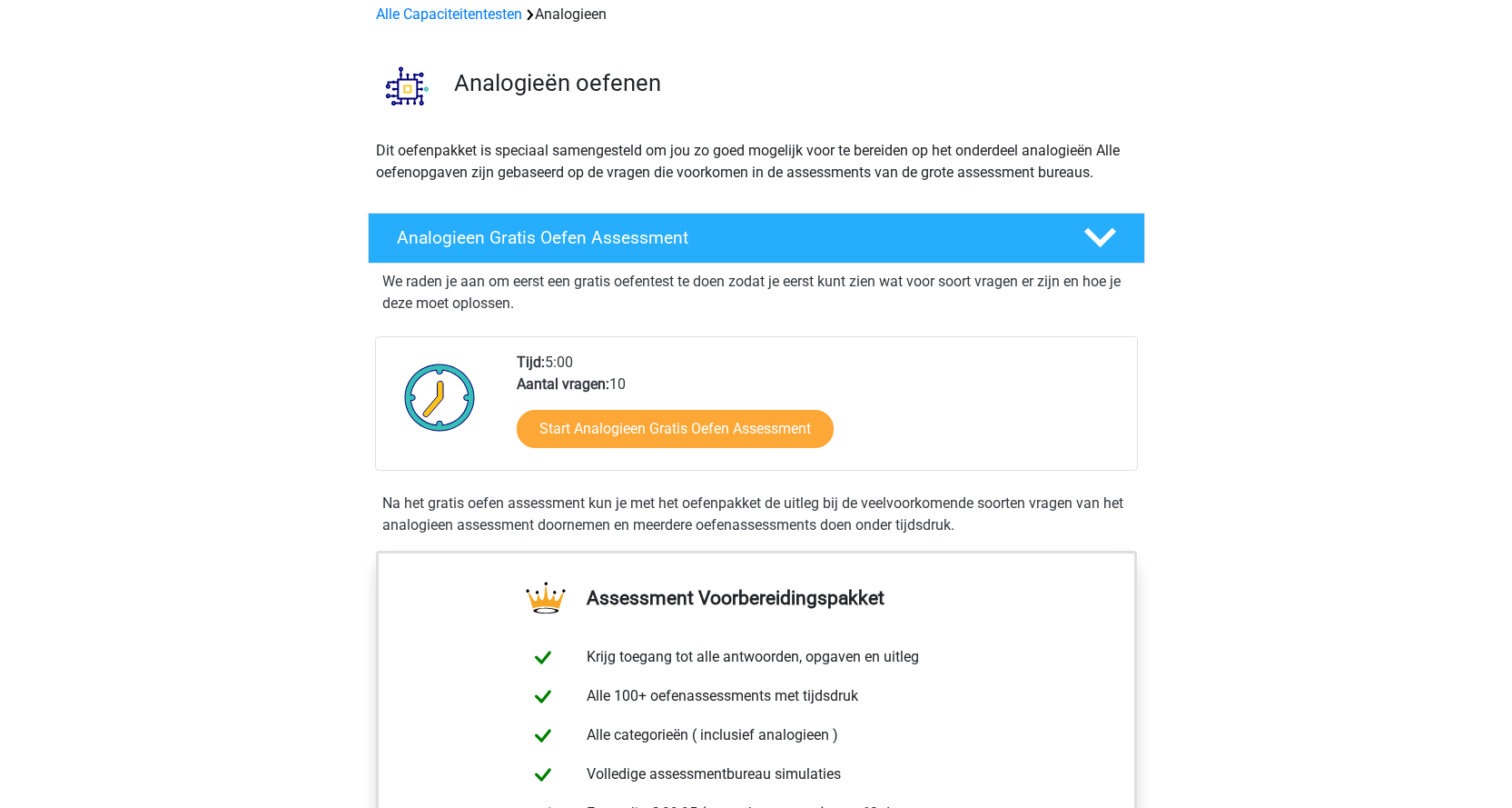
scroll to position [91, 0]
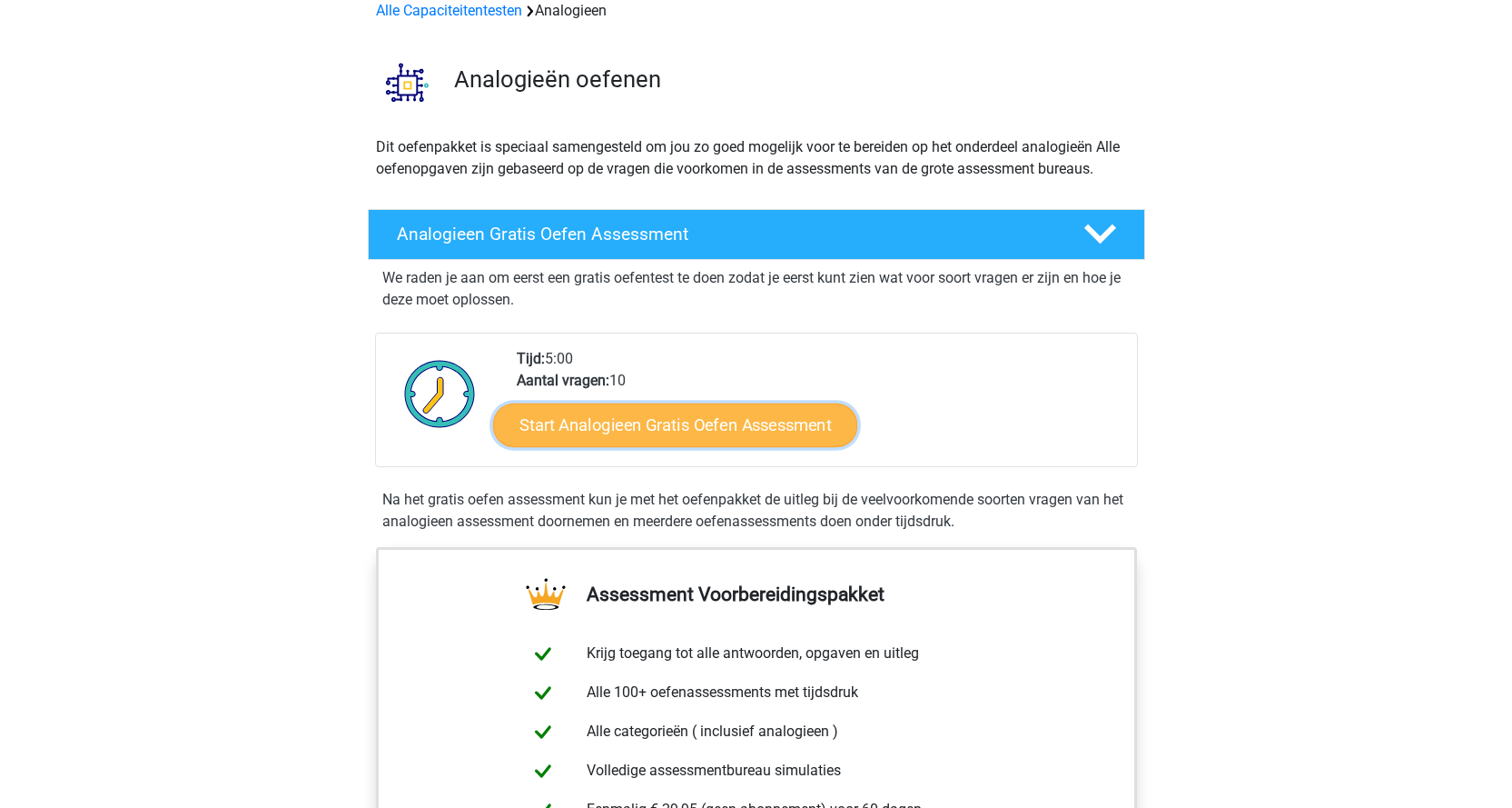
click at [763, 428] on link "Start Analogieen Gratis Oefen Assessment" at bounding box center [675, 425] width 364 height 44
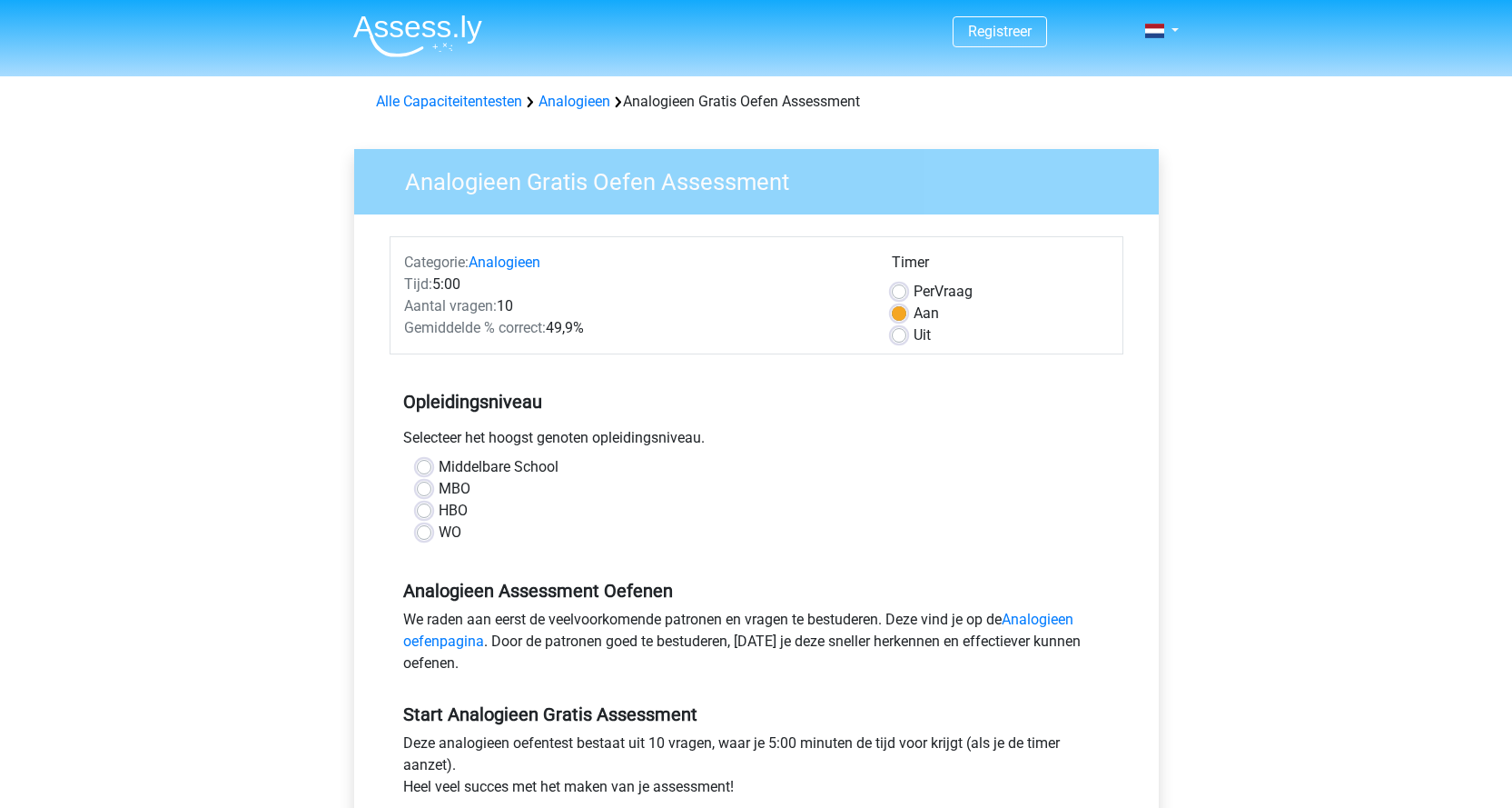
click at [439, 483] on label "MBO" at bounding box center [454, 489] width 32 height 22
click at [425, 483] on input "MBO" at bounding box center [424, 487] width 15 height 18
radio input "true"
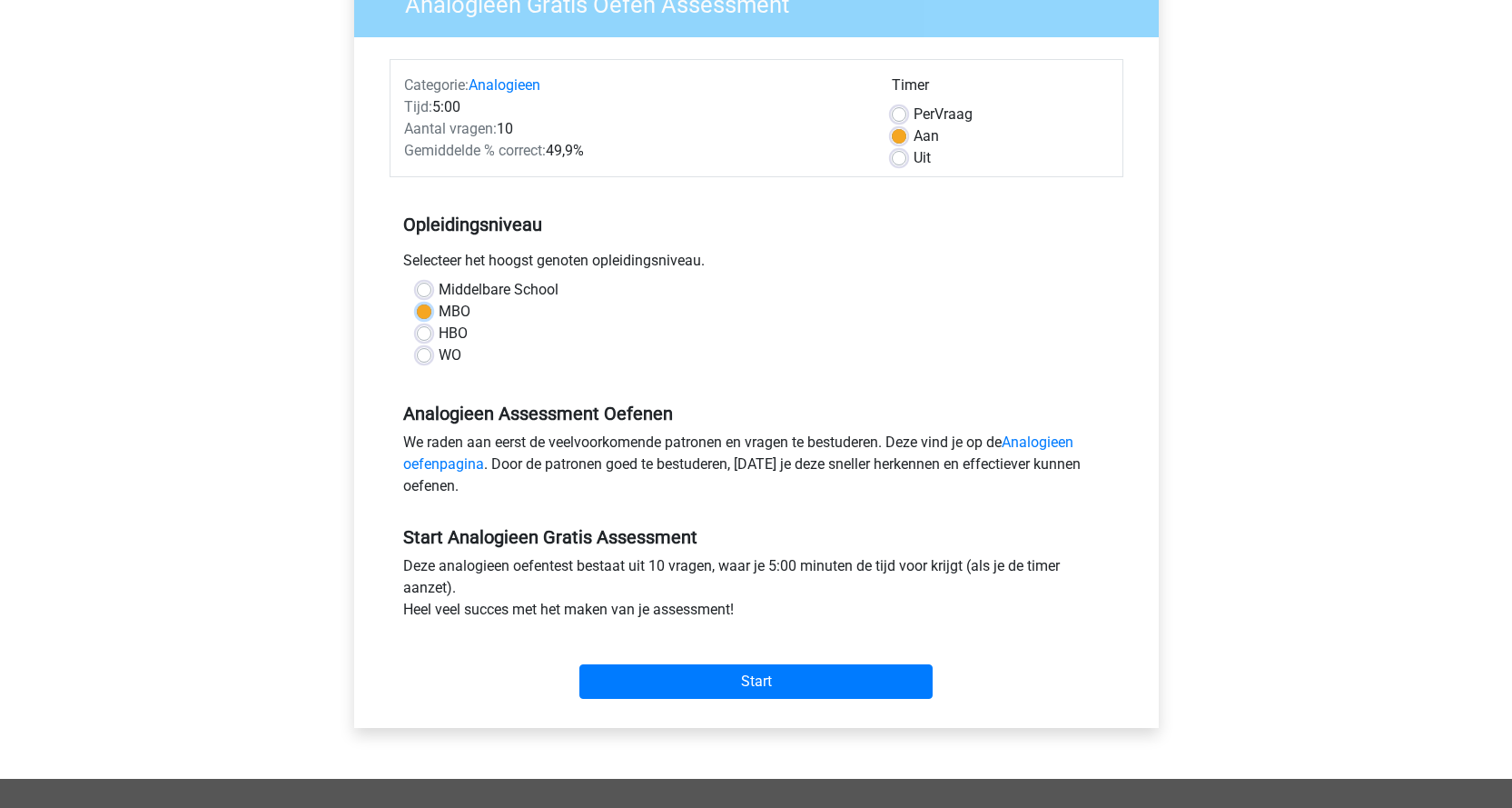
scroll to position [182, 0]
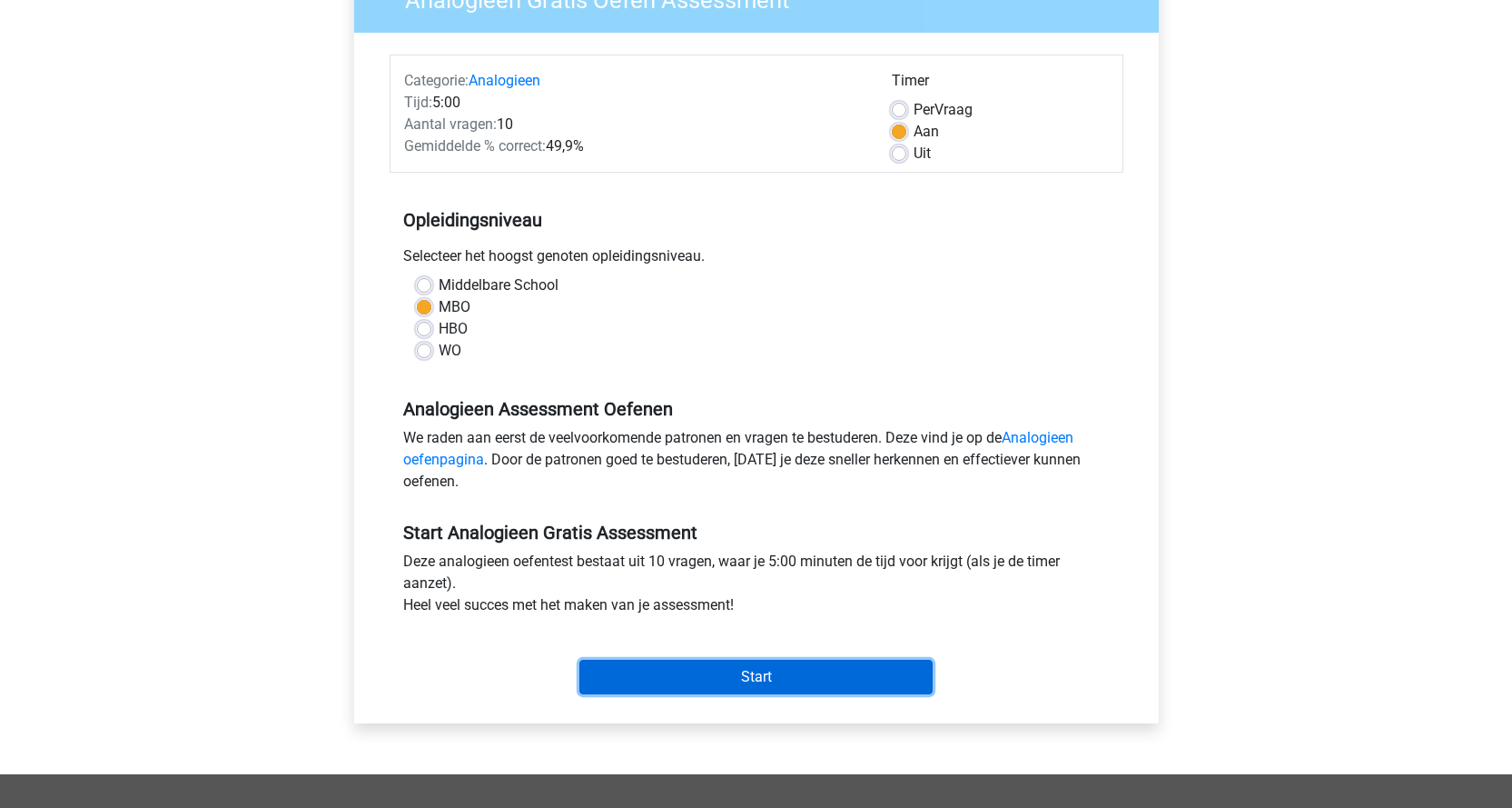
click at [793, 664] on input "Start" at bounding box center [756, 677] width 353 height 35
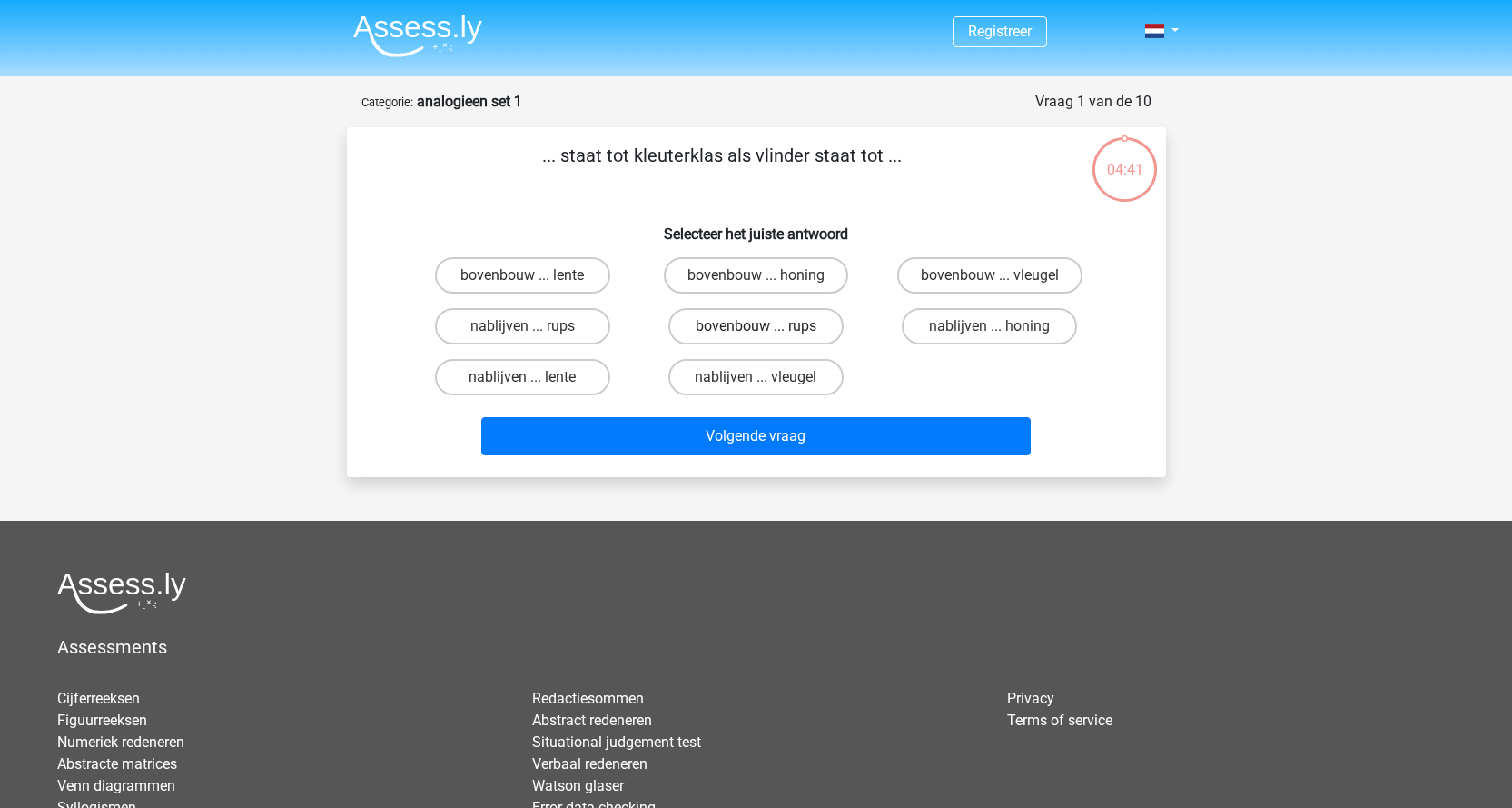
click at [786, 321] on label "bovenbouw ... rups" at bounding box center [756, 326] width 176 height 37
click at [768, 327] on input "bovenbouw ... rups" at bounding box center [762, 333] width 12 height 12
radio input "true"
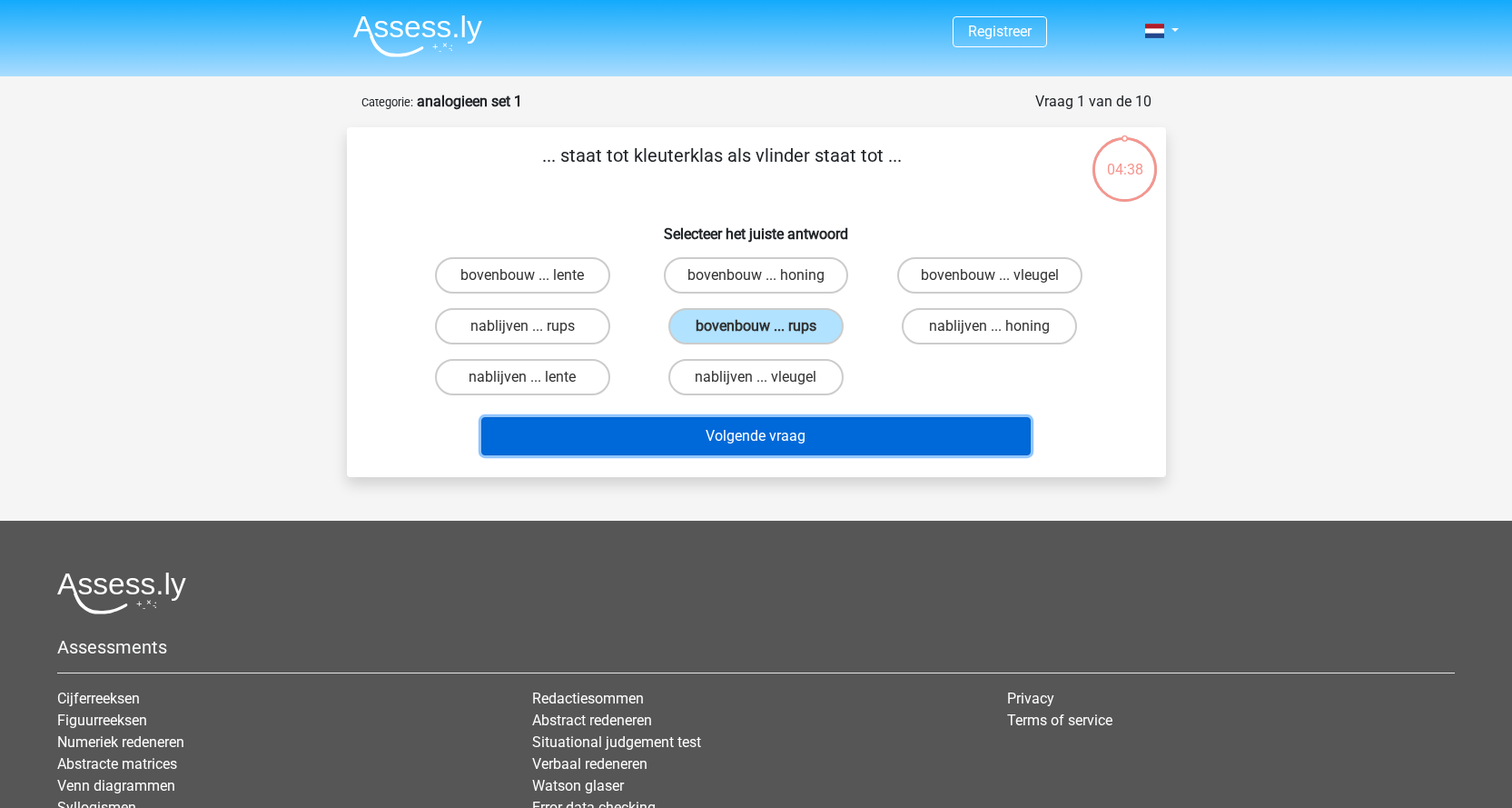
click at [742, 435] on button "Volgende vraag" at bounding box center [756, 436] width 550 height 38
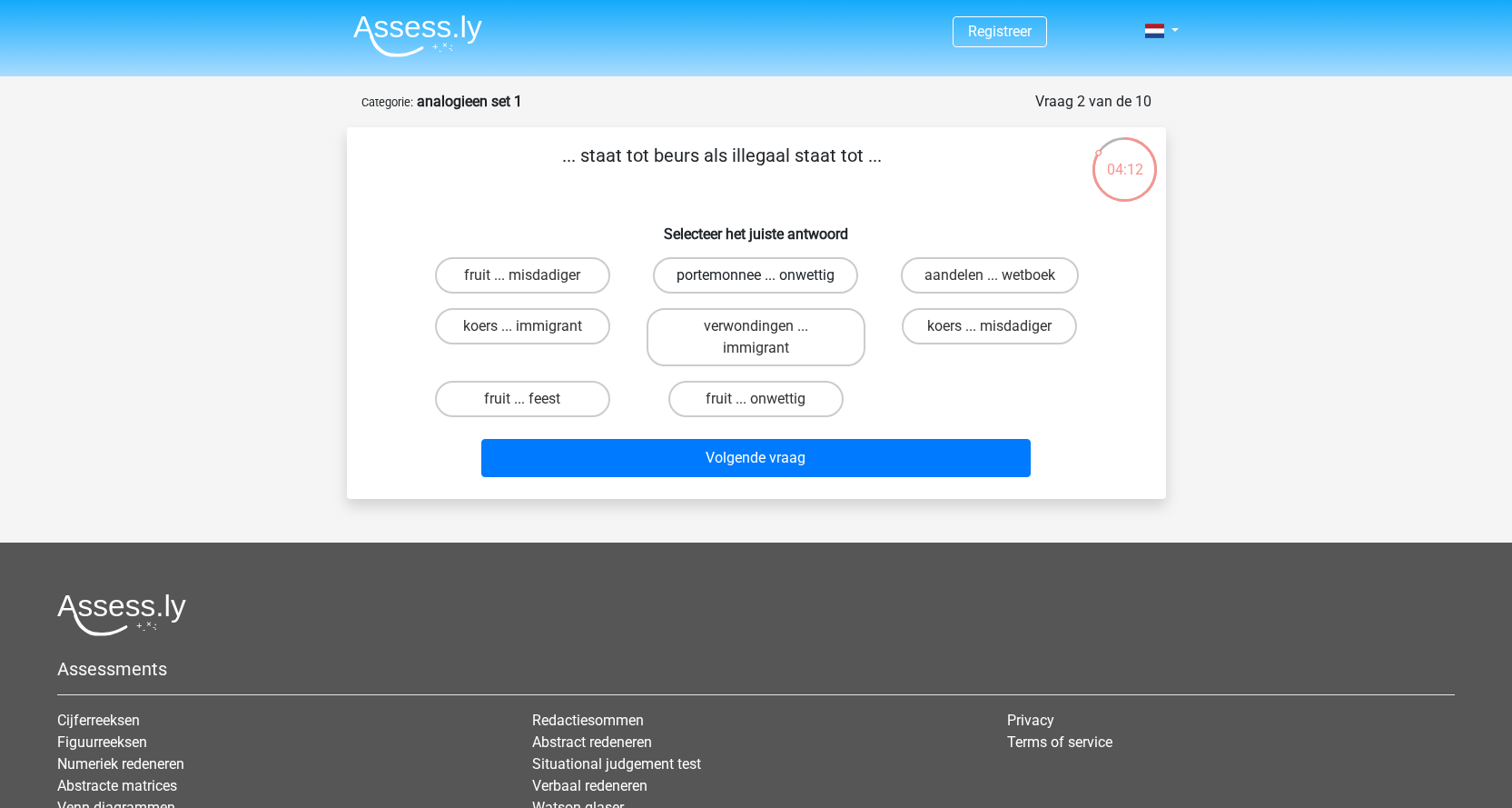
click at [778, 270] on label "portemonnee ... onwettig" at bounding box center [755, 275] width 205 height 37
click at [768, 275] on input "portemonnee ... onwettig" at bounding box center [762, 281] width 12 height 12
radio input "true"
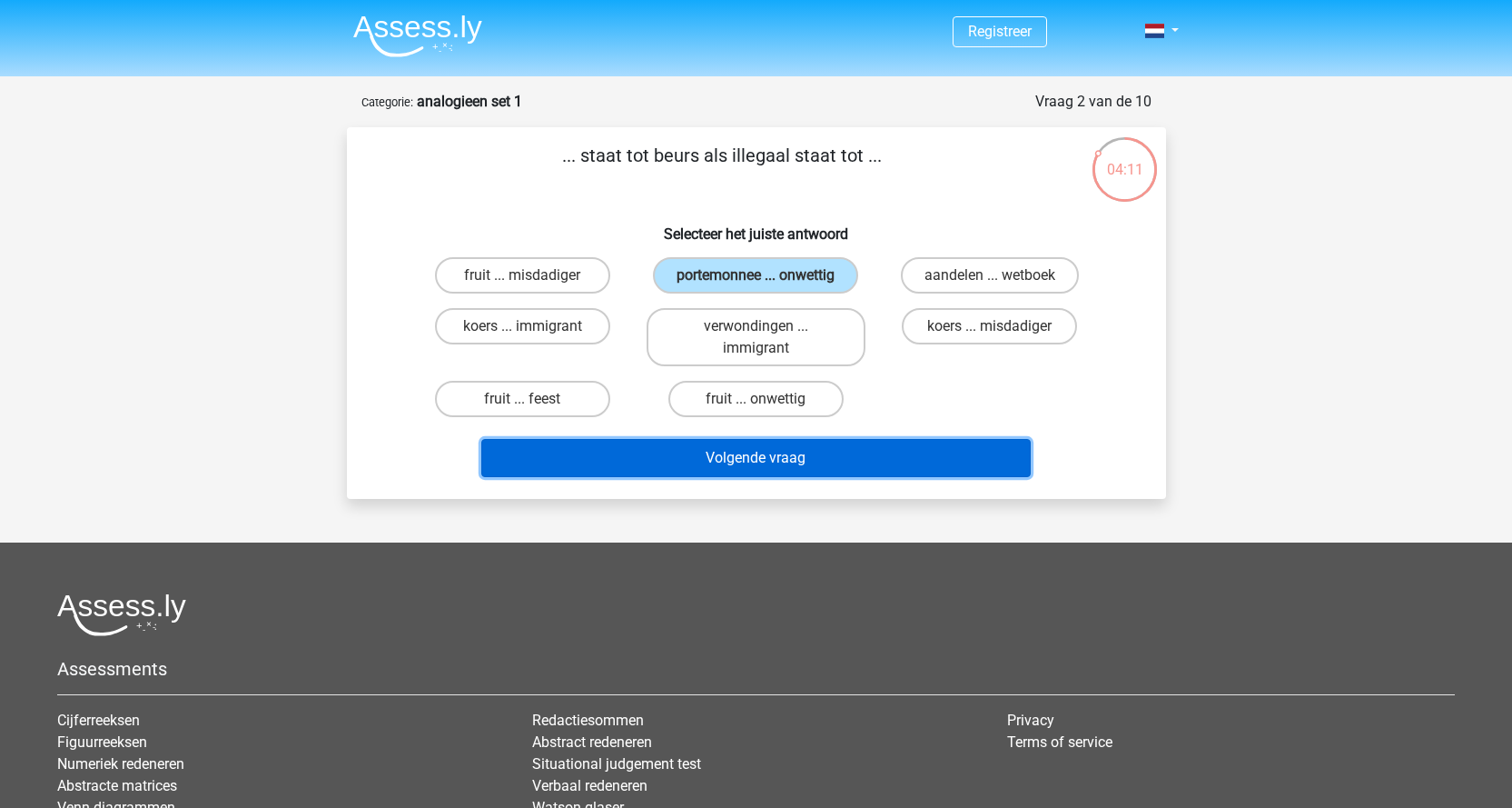
click at [802, 459] on button "Volgende vraag" at bounding box center [756, 458] width 550 height 38
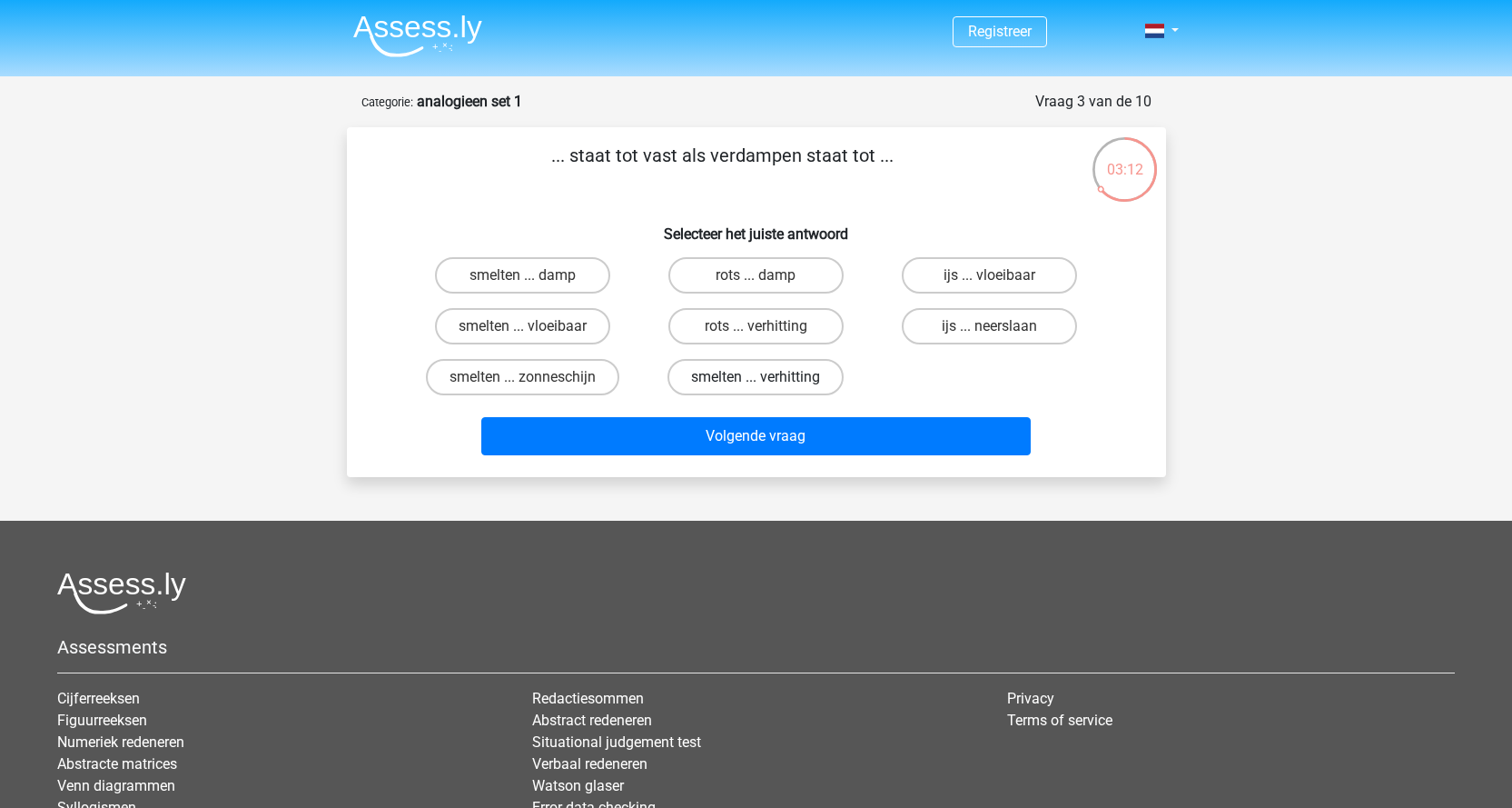
click at [750, 365] on label "smelten ... verhitting" at bounding box center [756, 377] width 177 height 37
click at [756, 377] on input "smelten ... verhitting" at bounding box center [762, 383] width 12 height 12
radio input "true"
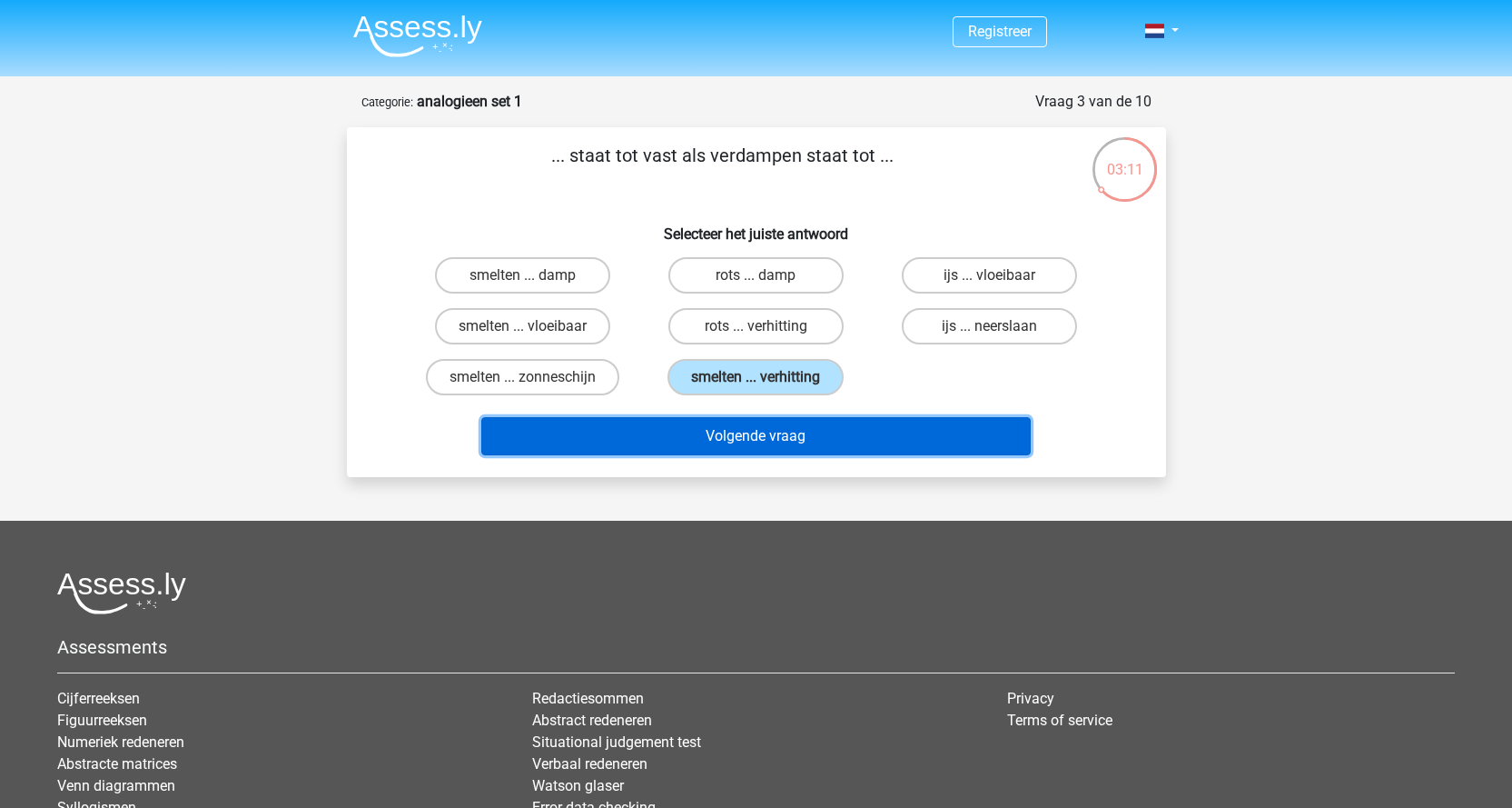
click at [767, 431] on button "Volgende vraag" at bounding box center [756, 436] width 550 height 38
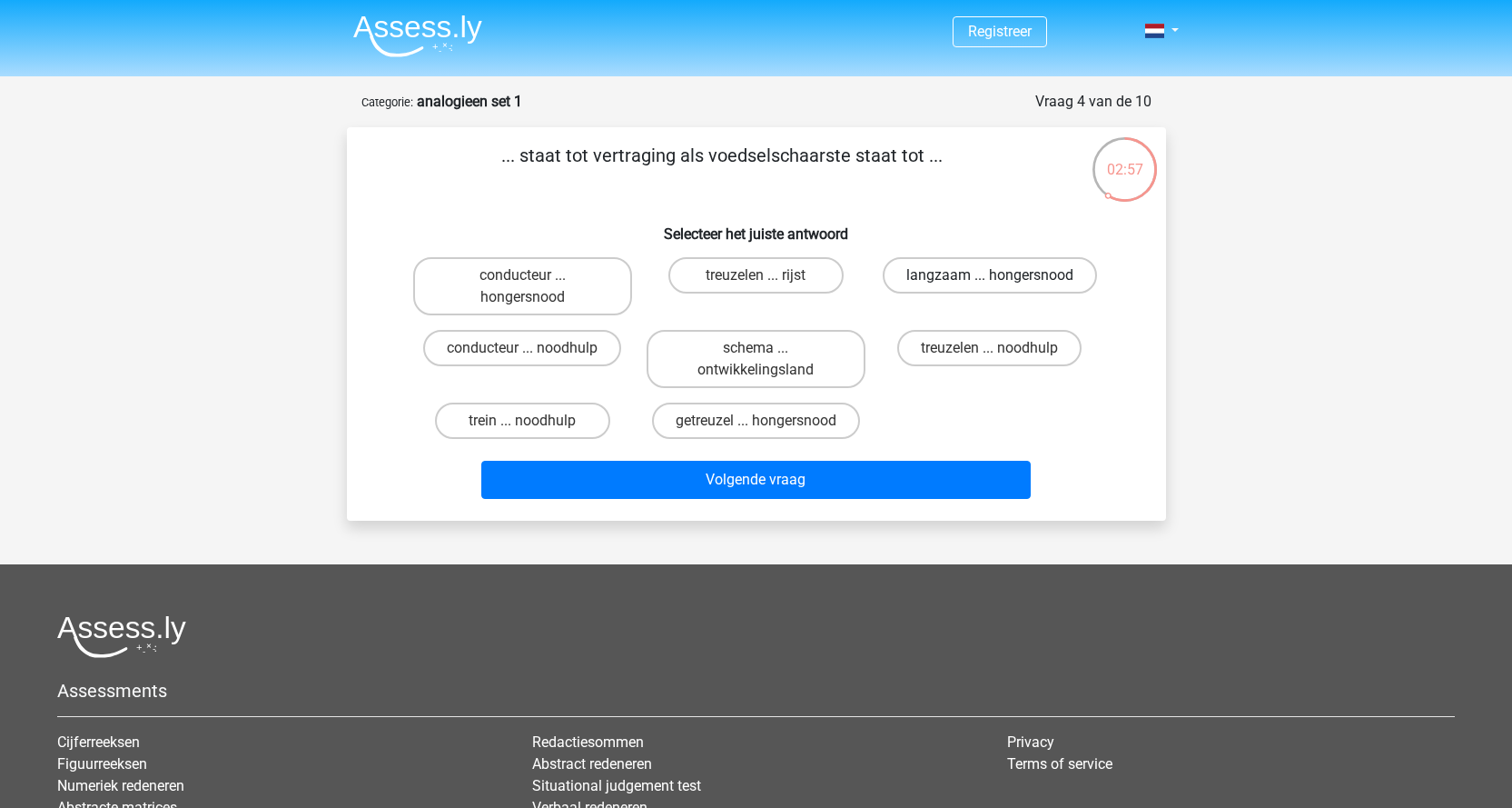
click at [915, 274] on label "langzaam ... hongersnood" at bounding box center [990, 275] width 214 height 37
click at [990, 275] on input "langzaam ... hongersnood" at bounding box center [996, 281] width 12 height 12
radio input "true"
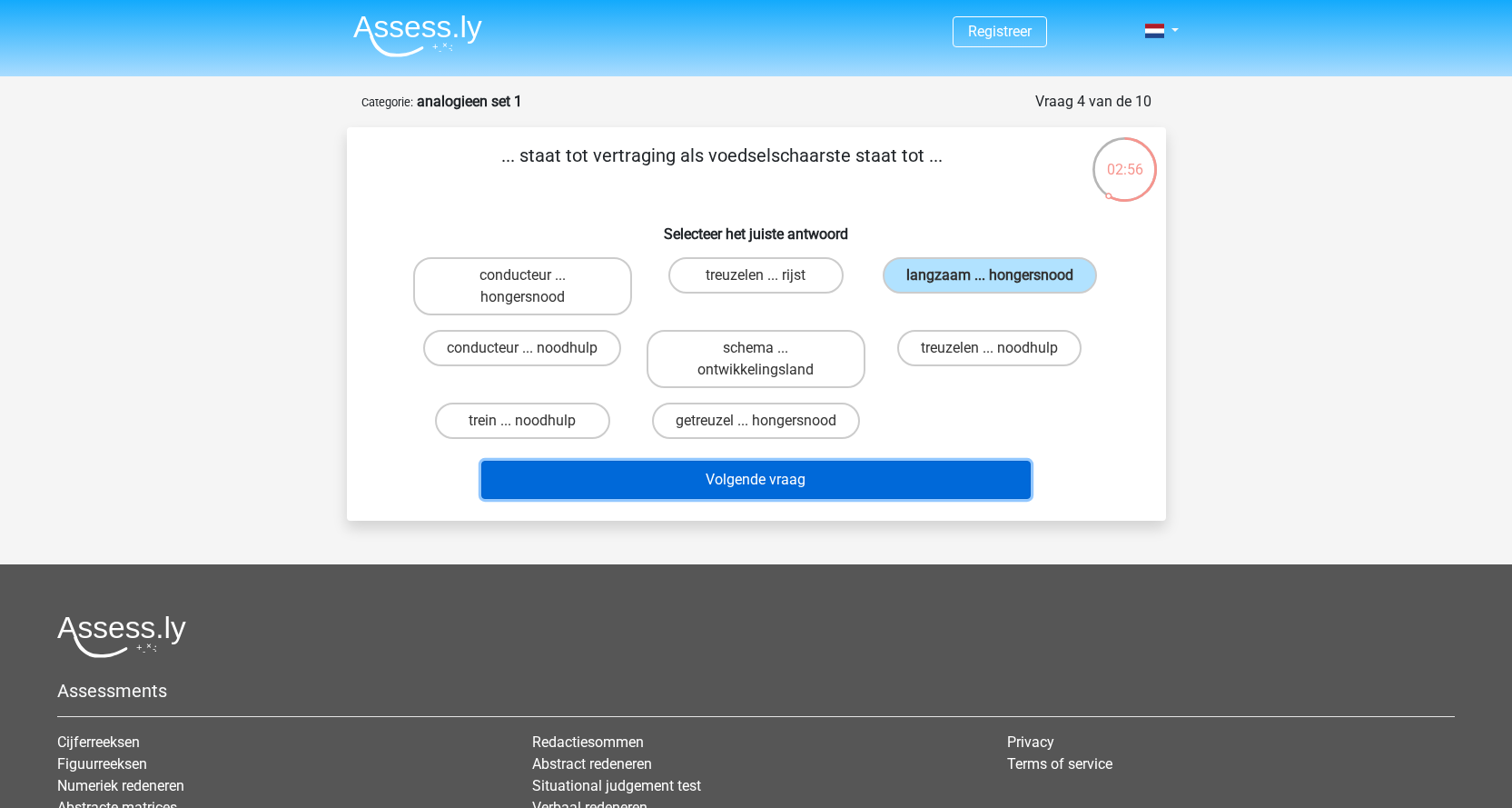
click at [941, 474] on button "Volgende vraag" at bounding box center [756, 479] width 550 height 38
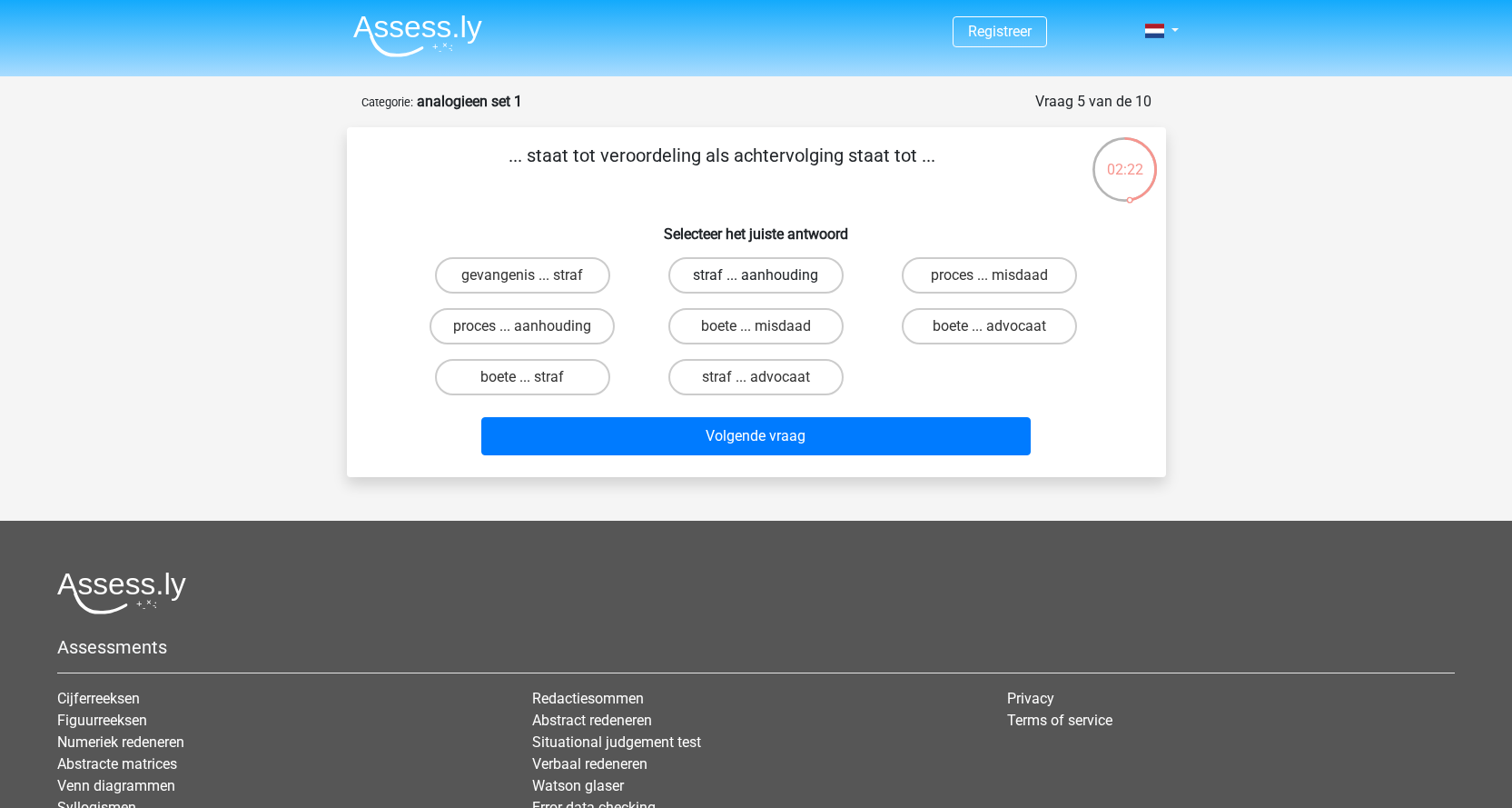
click at [754, 278] on label "straf ... aanhouding" at bounding box center [756, 275] width 176 height 37
click at [756, 278] on input "straf ... aanhouding" at bounding box center [762, 281] width 12 height 12
radio input "true"
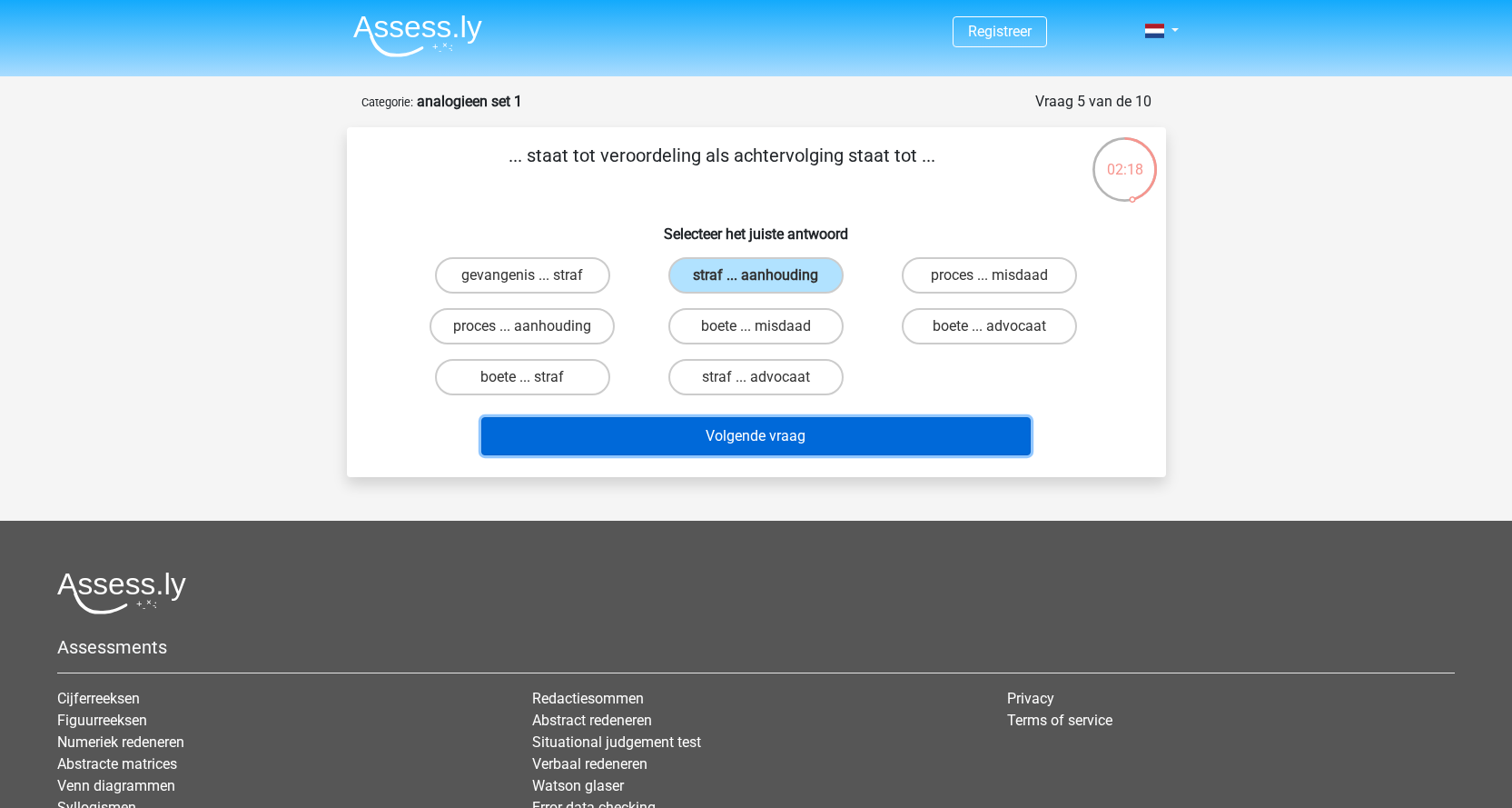
click at [860, 432] on button "Volgende vraag" at bounding box center [756, 436] width 550 height 38
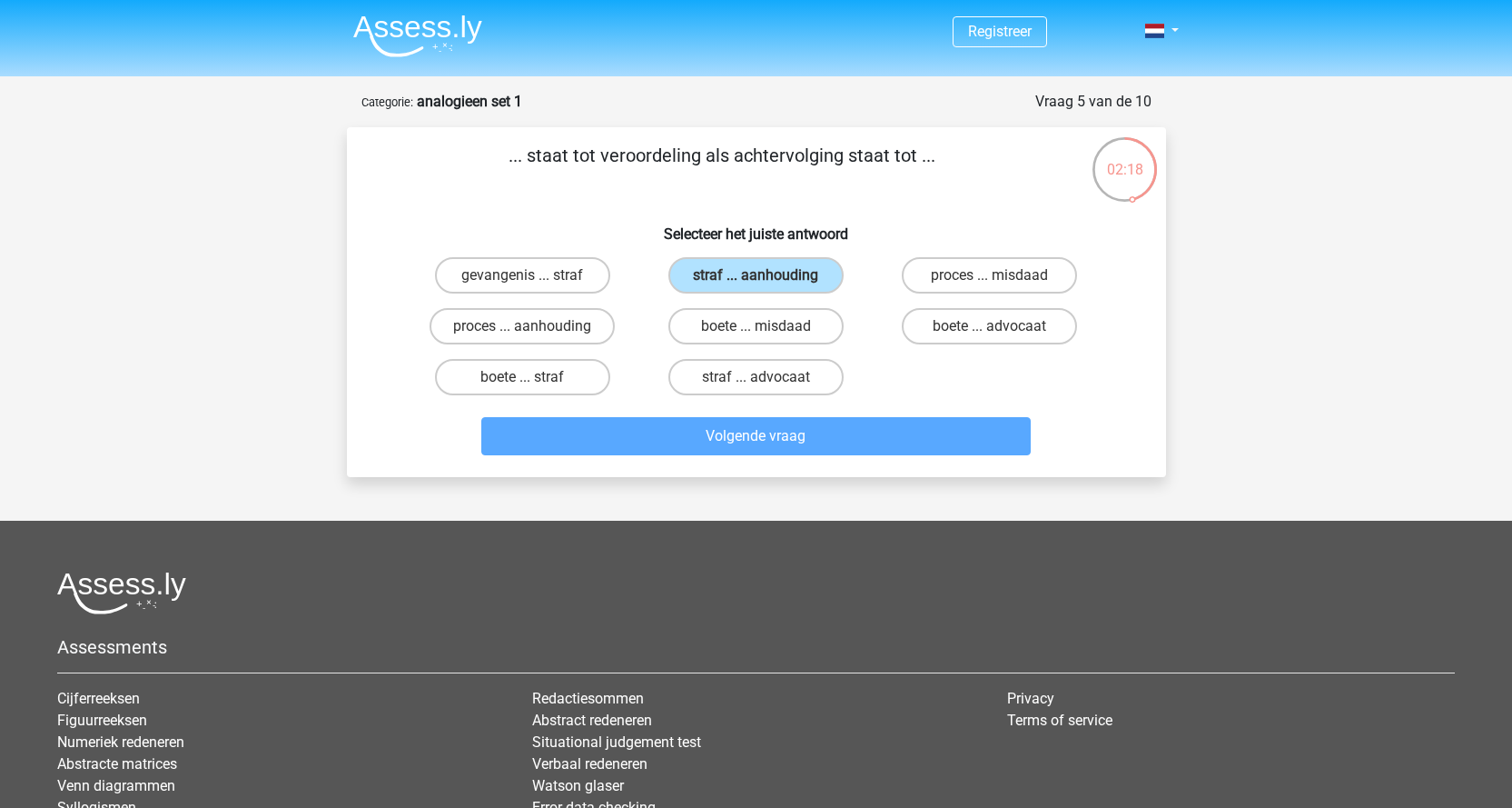
scroll to position [91, 0]
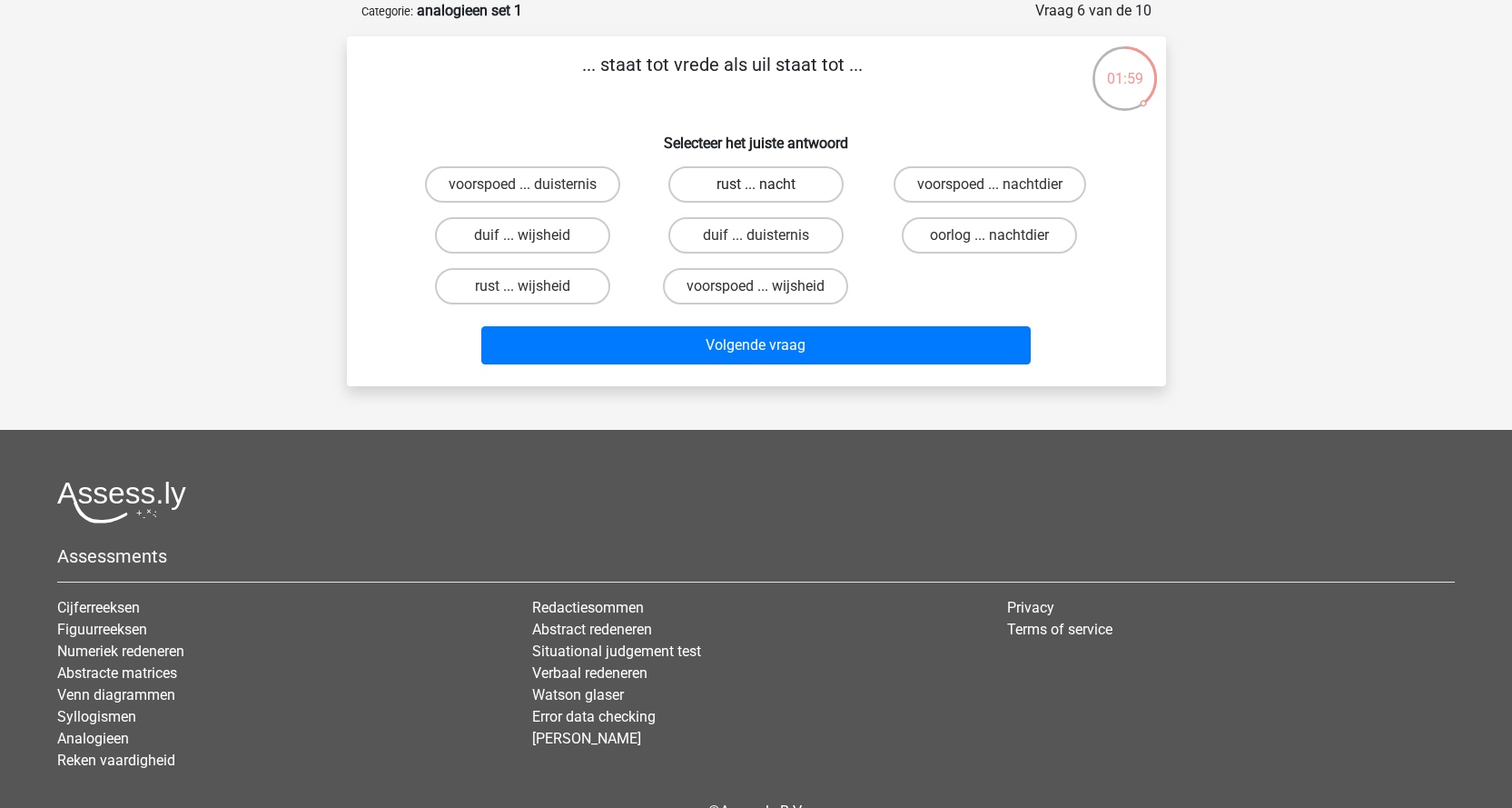
click at [786, 187] on label "rust ... nacht" at bounding box center [756, 185] width 176 height 37
click at [768, 187] on input "rust ... nacht" at bounding box center [762, 191] width 12 height 12
radio input "true"
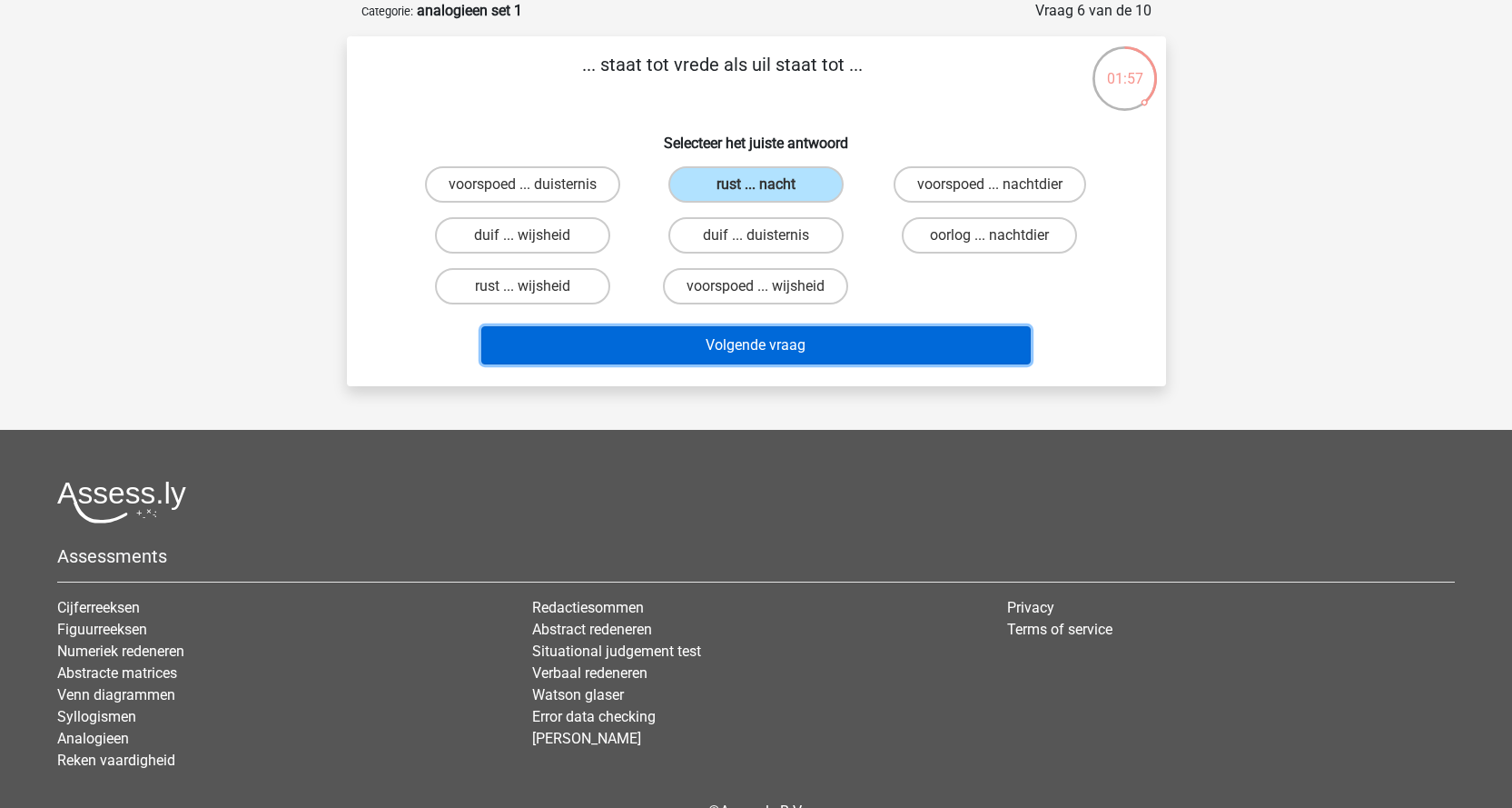
click at [769, 347] on button "Volgende vraag" at bounding box center [756, 345] width 550 height 38
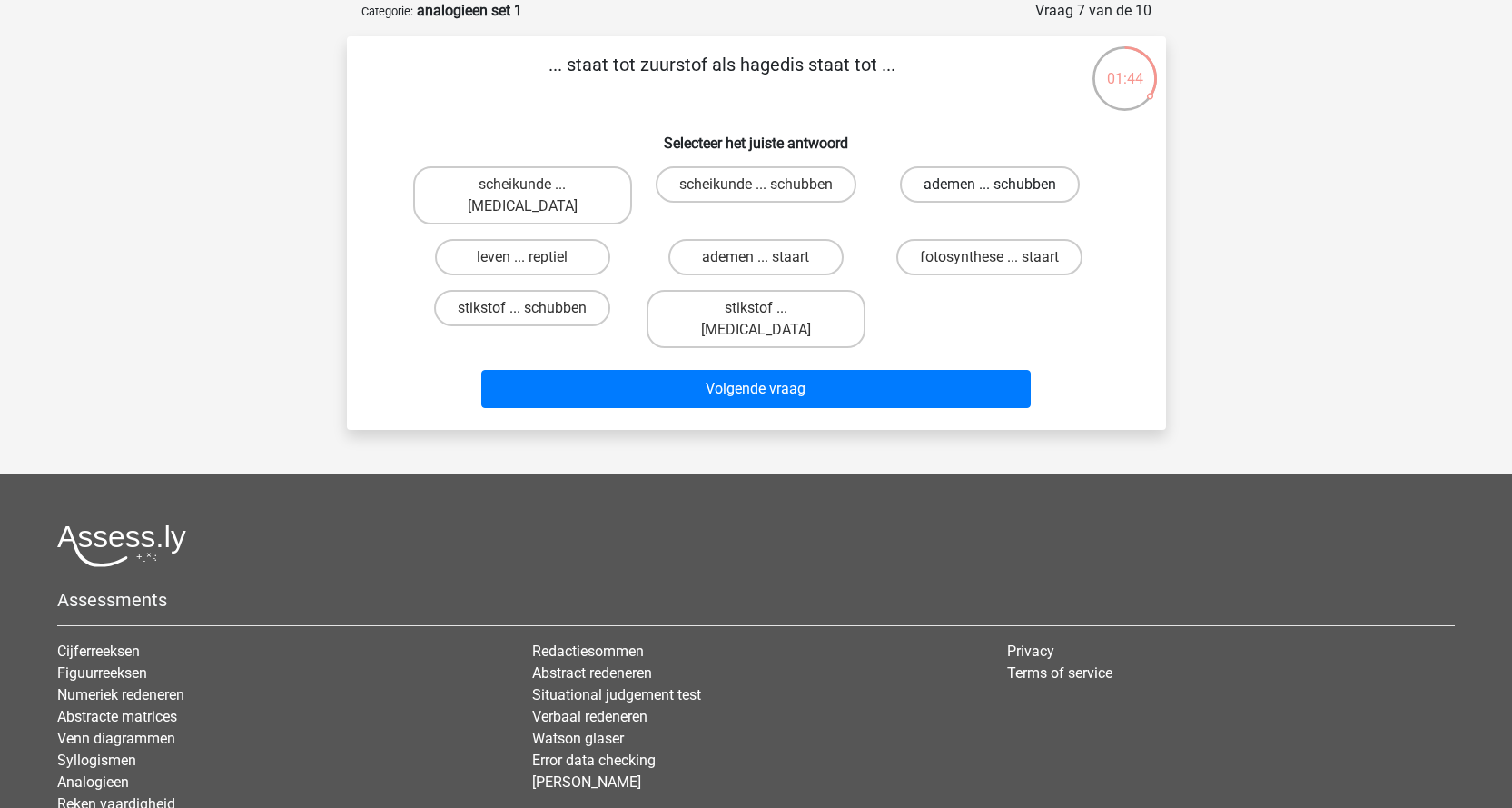
click at [958, 179] on label "ademen ... schubben" at bounding box center [989, 185] width 180 height 37
click at [990, 185] on input "ademen ... schubben" at bounding box center [996, 191] width 12 height 12
radio input "true"
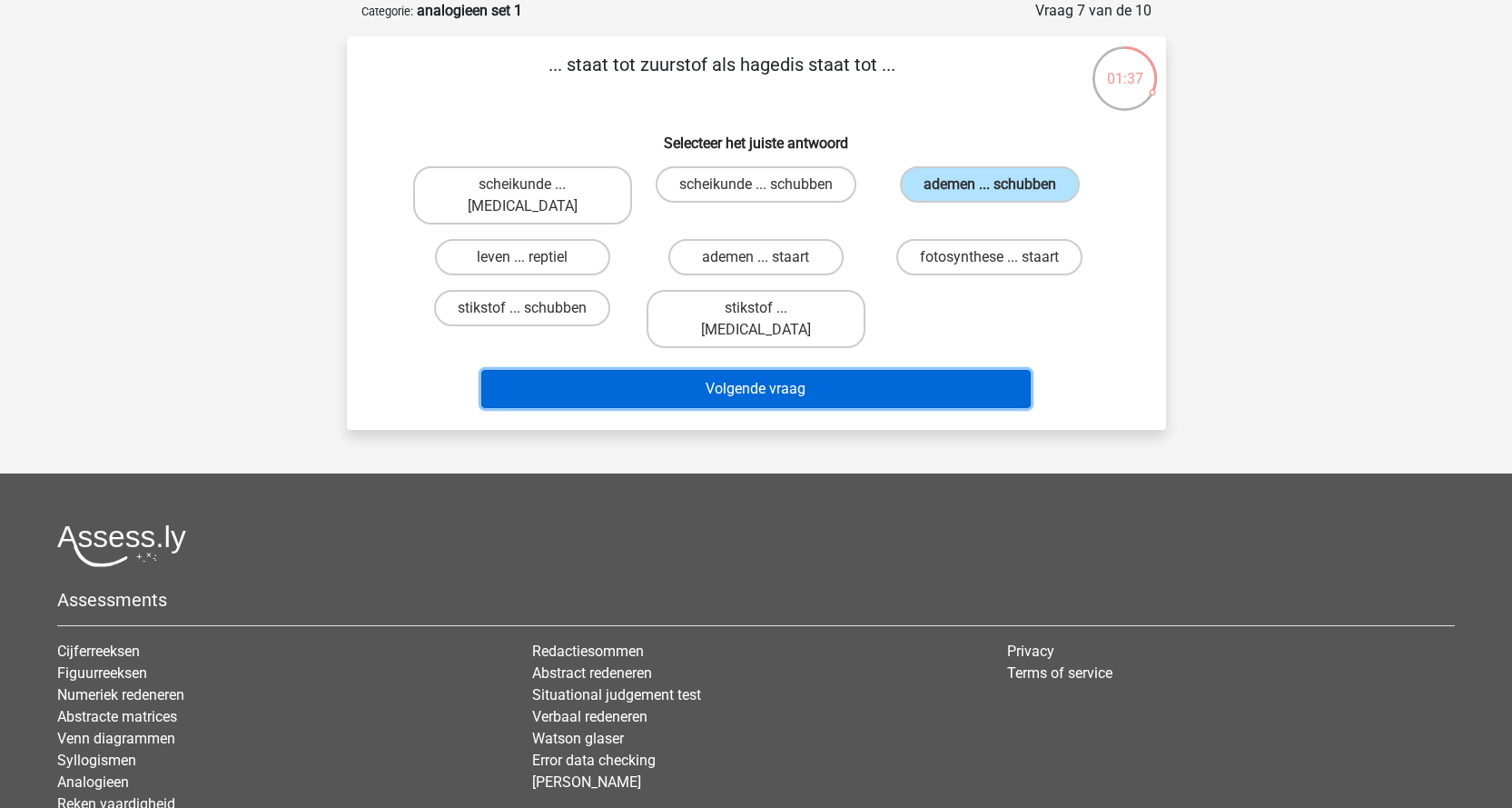
click at [852, 370] on button "Volgende vraag" at bounding box center [756, 389] width 550 height 38
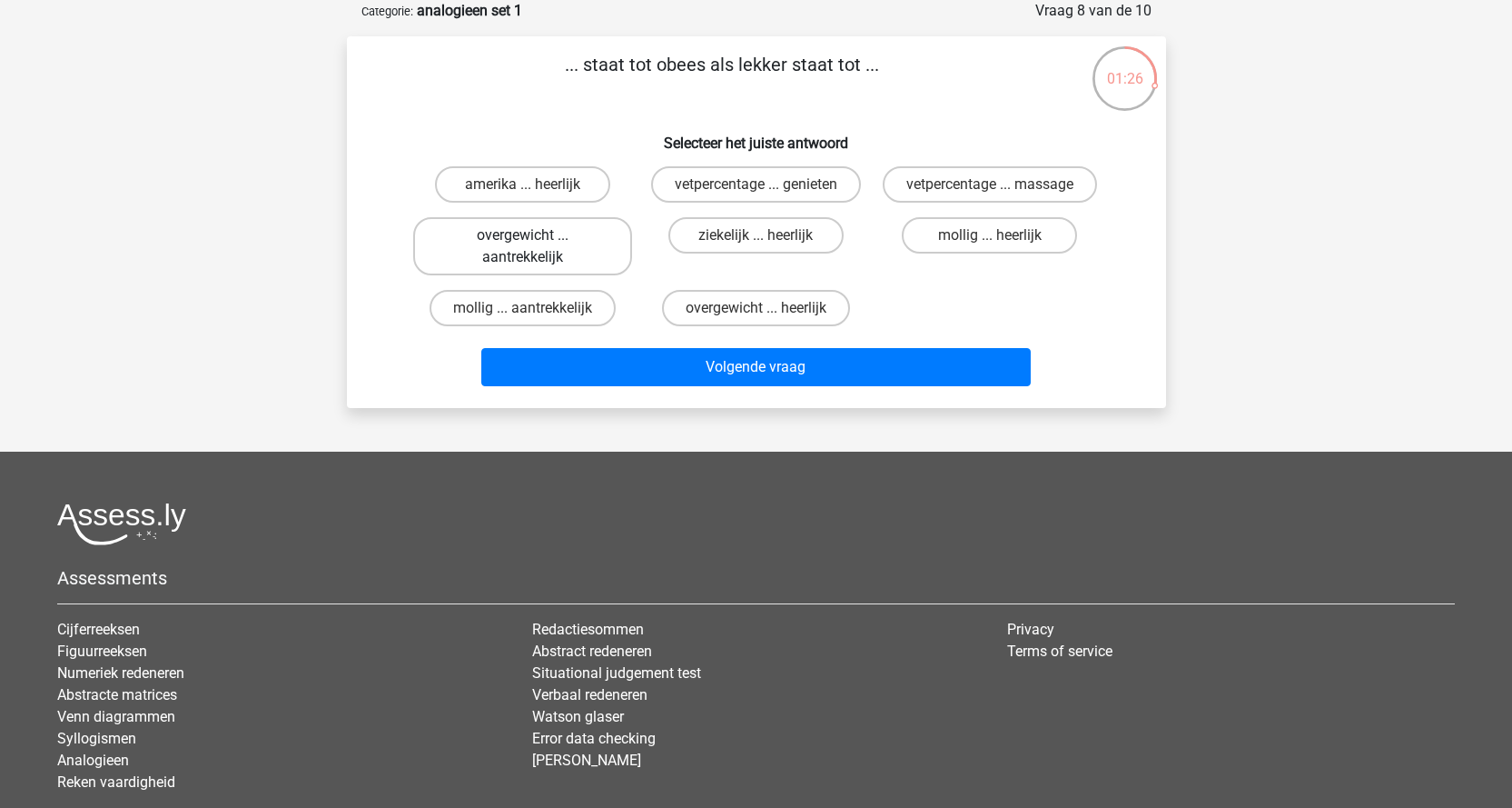
click at [569, 239] on label "overgewicht ... aantrekkelijk" at bounding box center [523, 246] width 219 height 59
click at [534, 239] on input "overgewicht ... aantrekkelijk" at bounding box center [528, 241] width 12 height 12
radio input "true"
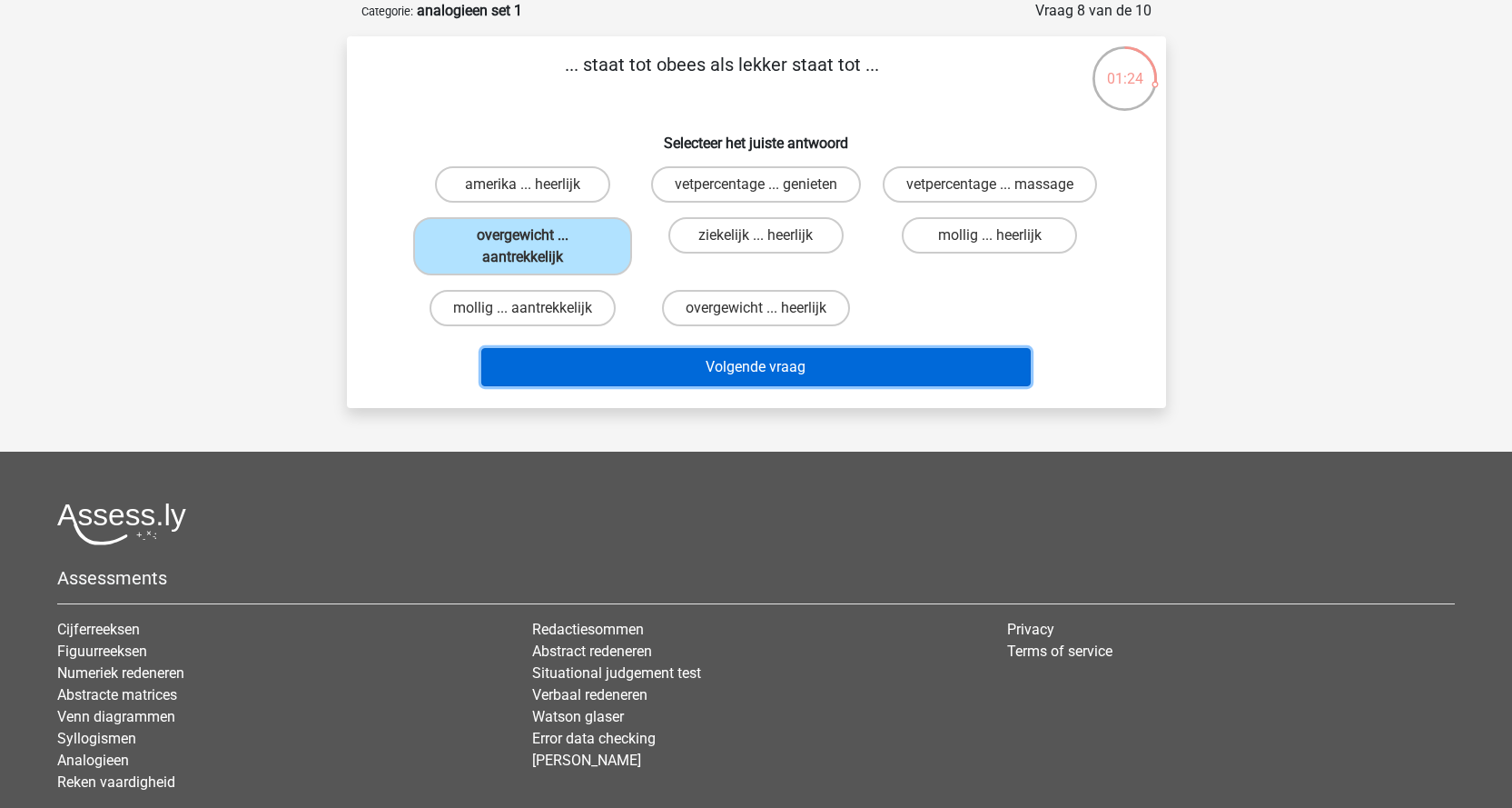
click at [716, 371] on button "Volgende vraag" at bounding box center [756, 367] width 550 height 38
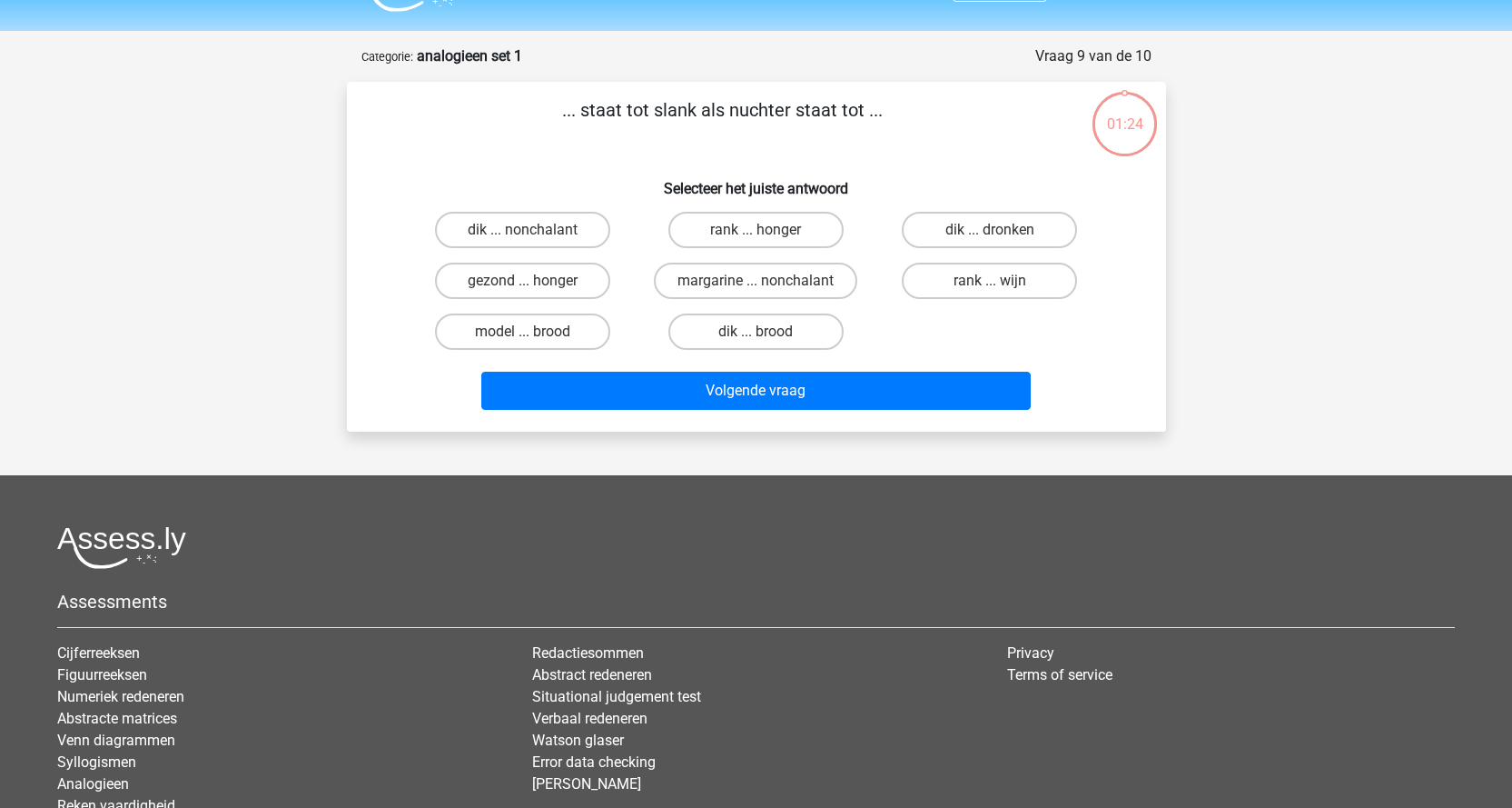
scroll to position [0, 0]
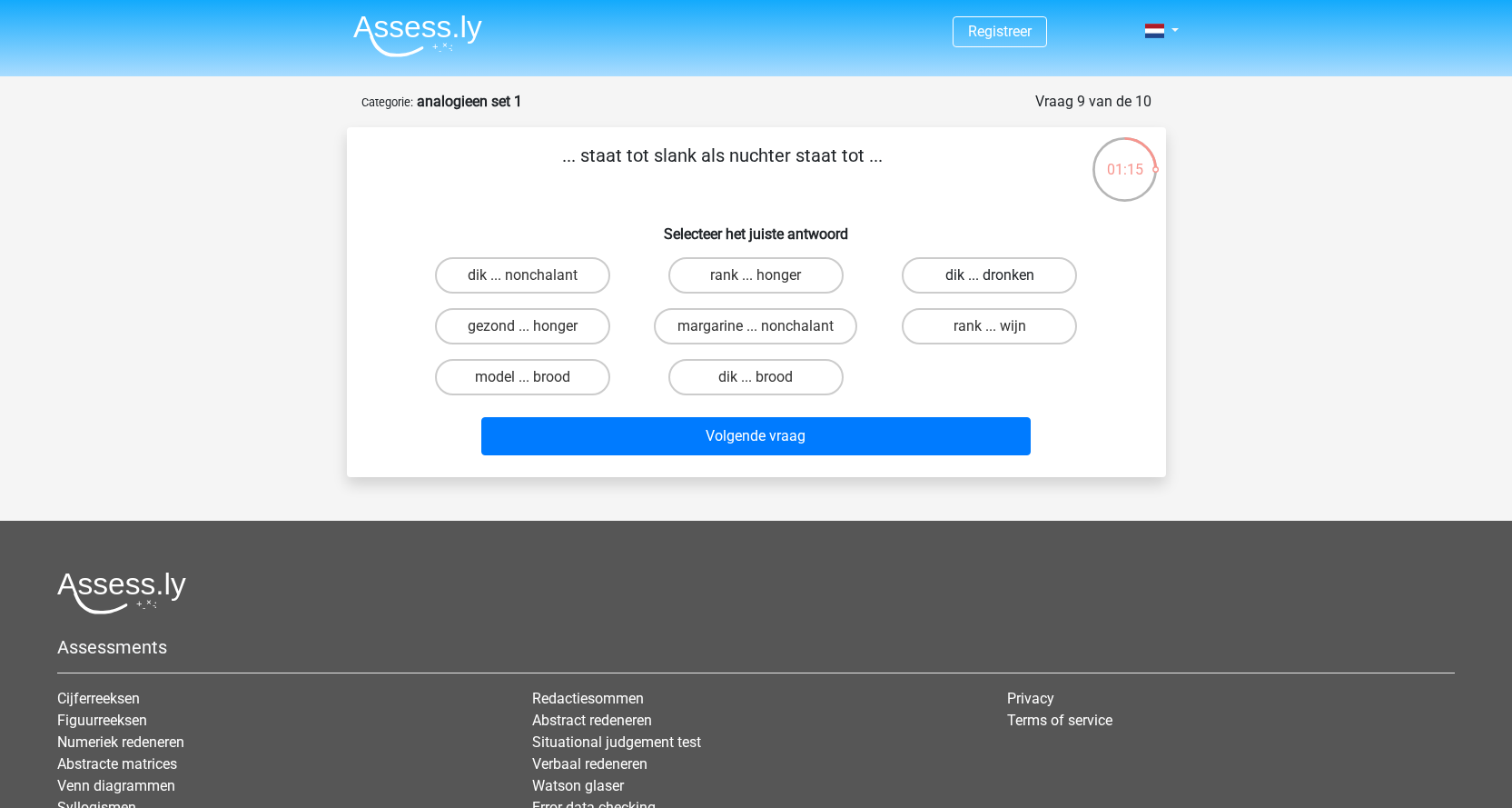
click at [937, 279] on label "dik ... dronken" at bounding box center [989, 275] width 176 height 37
click at [990, 279] on input "dik ... dronken" at bounding box center [996, 281] width 12 height 12
radio input "true"
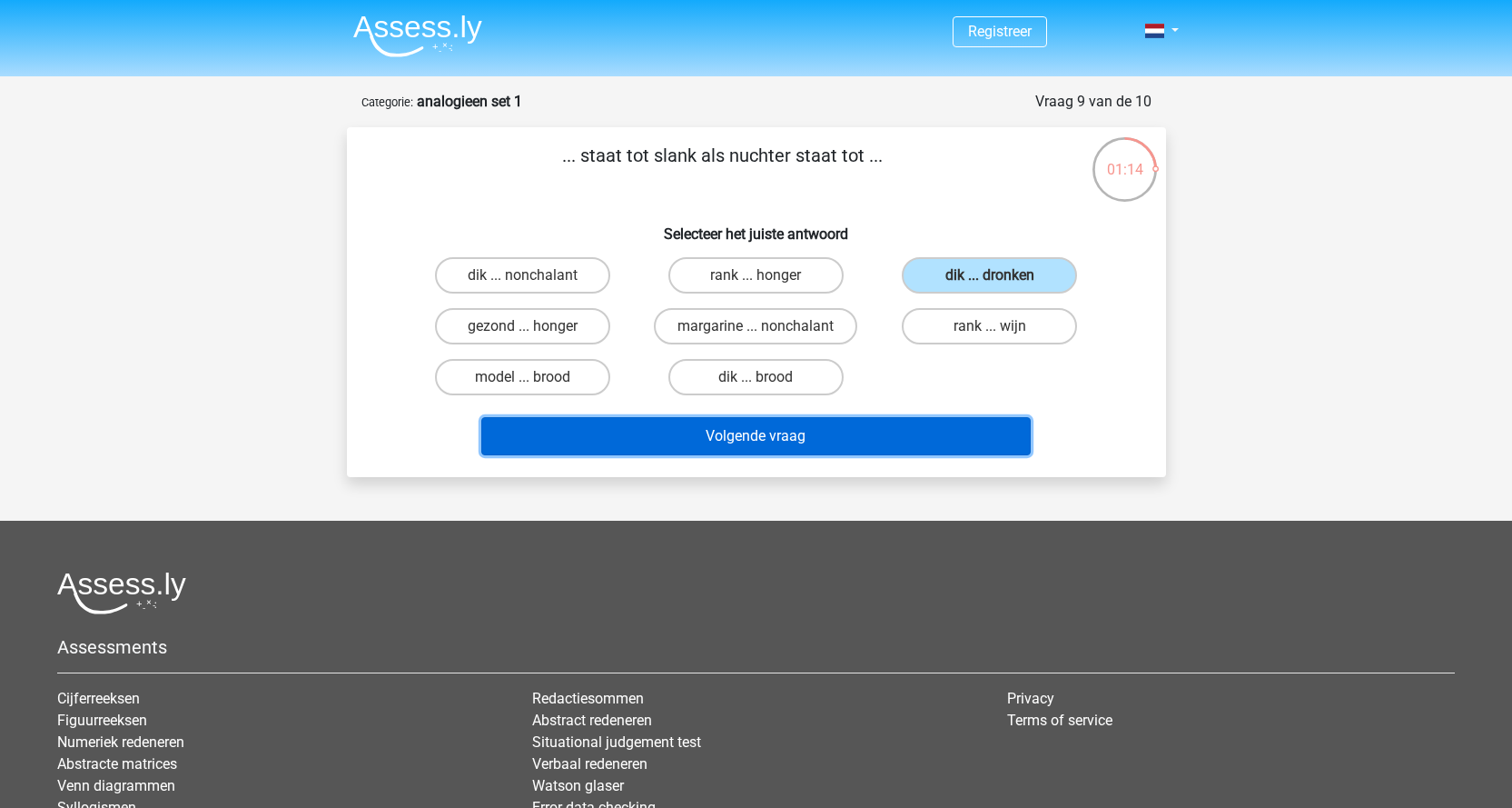
click at [897, 440] on button "Volgende vraag" at bounding box center [756, 436] width 550 height 38
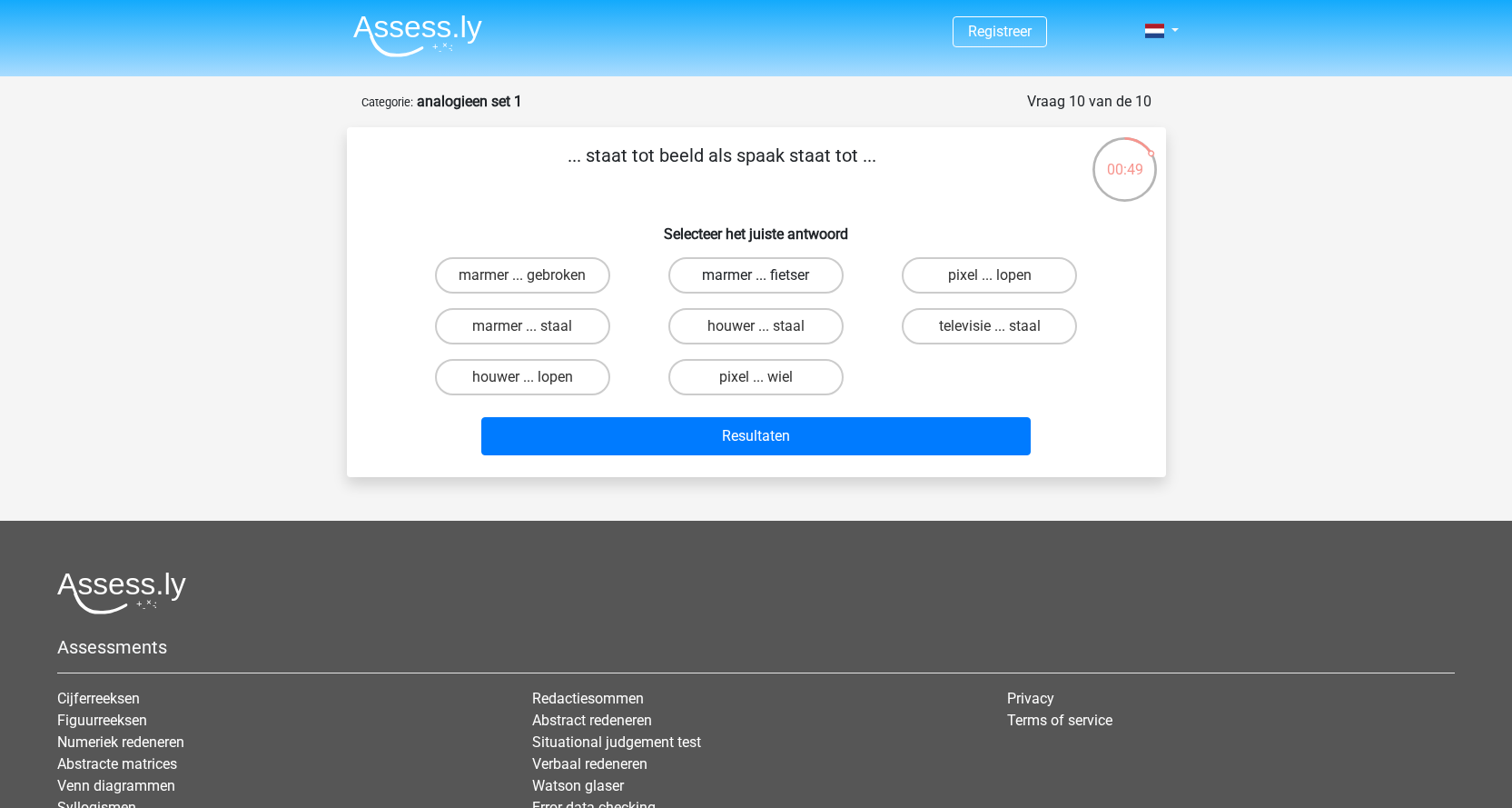
click at [711, 271] on label "marmer ... fietser" at bounding box center [756, 275] width 176 height 37
click at [756, 275] on input "marmer ... fietser" at bounding box center [762, 281] width 12 height 12
radio input "true"
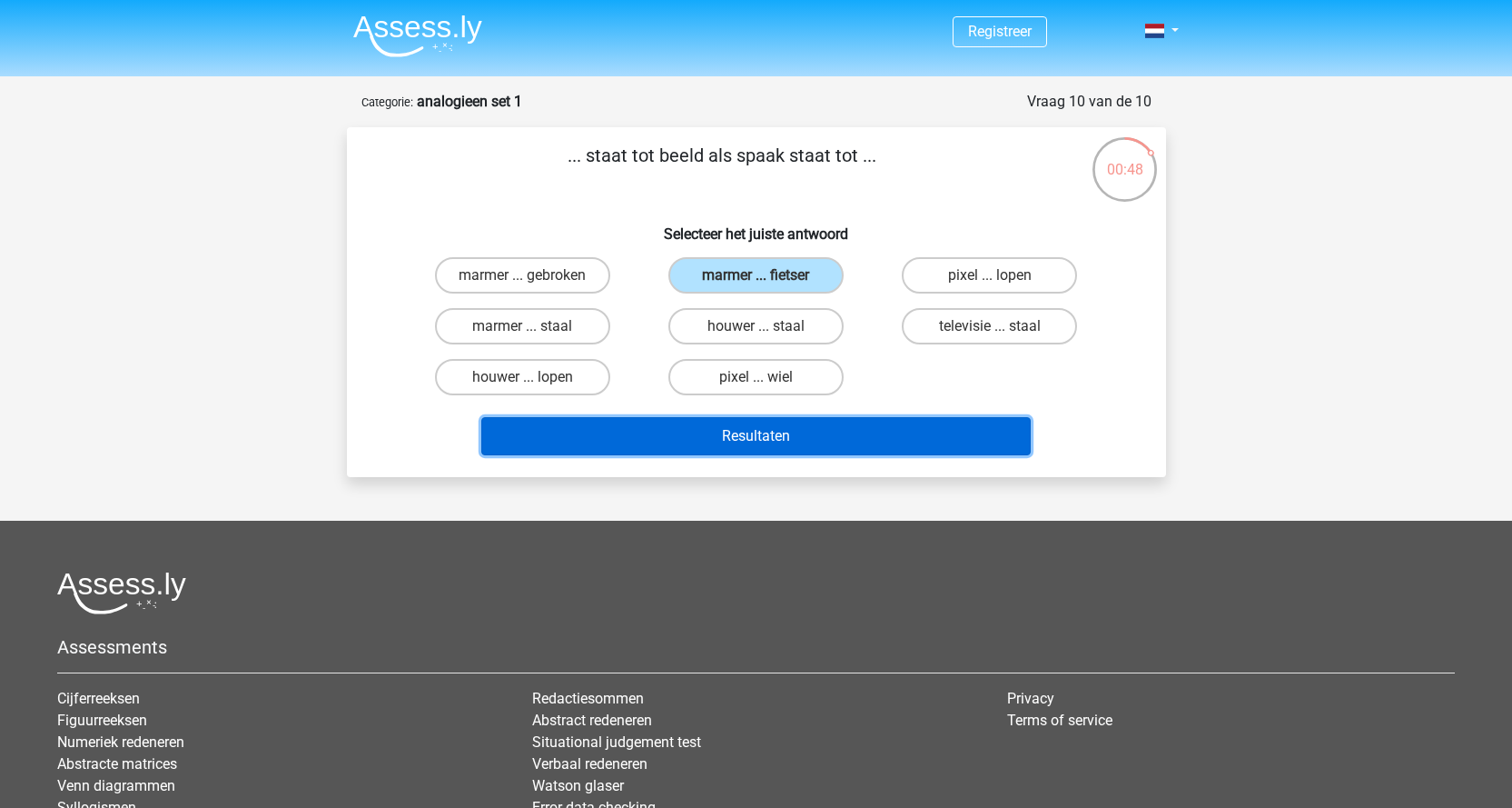
click at [820, 432] on button "Resultaten" at bounding box center [756, 436] width 550 height 38
